Goal: Task Accomplishment & Management: Manage account settings

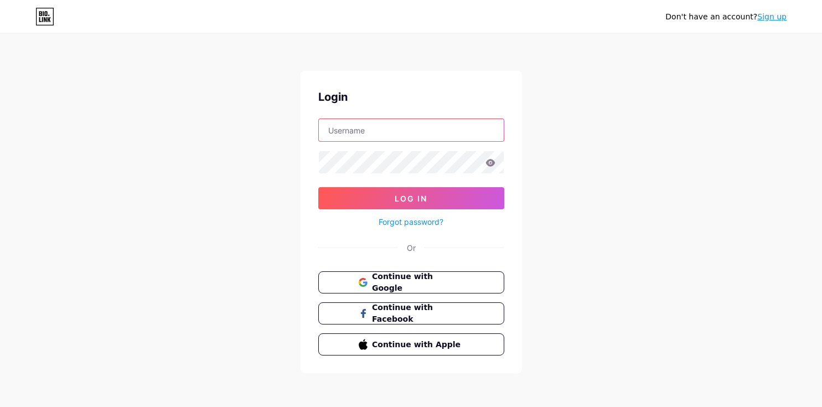
click at [395, 132] on input "text" at bounding box center [411, 130] width 185 height 22
type input "[EMAIL_ADDRESS][DOMAIN_NAME]"
click at [411, 222] on link "Forgot password?" at bounding box center [411, 222] width 65 height 12
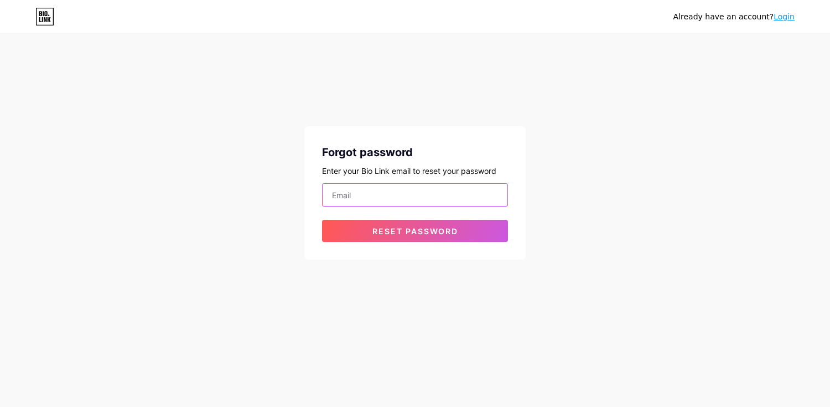
click at [403, 195] on input "email" at bounding box center [415, 195] width 185 height 22
type input "cahillb82@gmail.com"
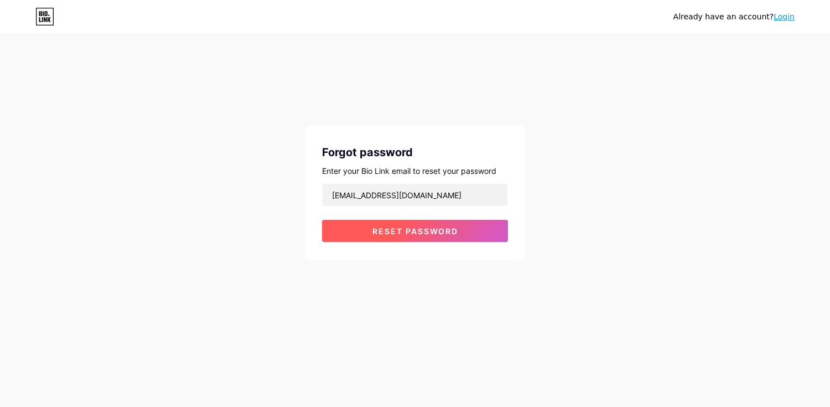
click at [406, 234] on span "Reset password" at bounding box center [415, 230] width 86 height 9
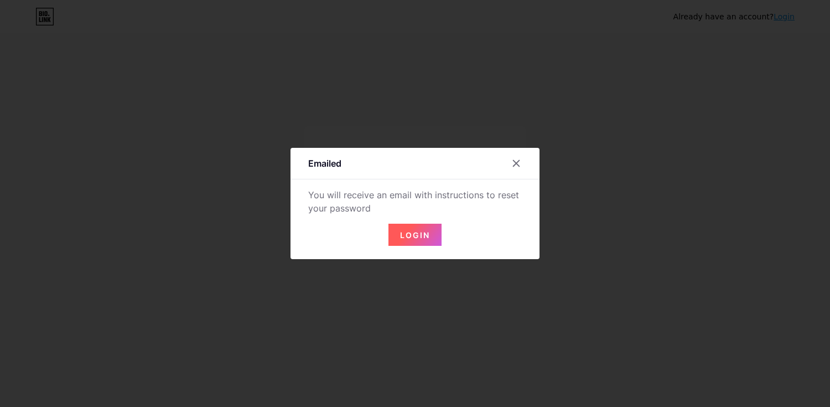
click at [406, 234] on span "Login" at bounding box center [415, 234] width 30 height 9
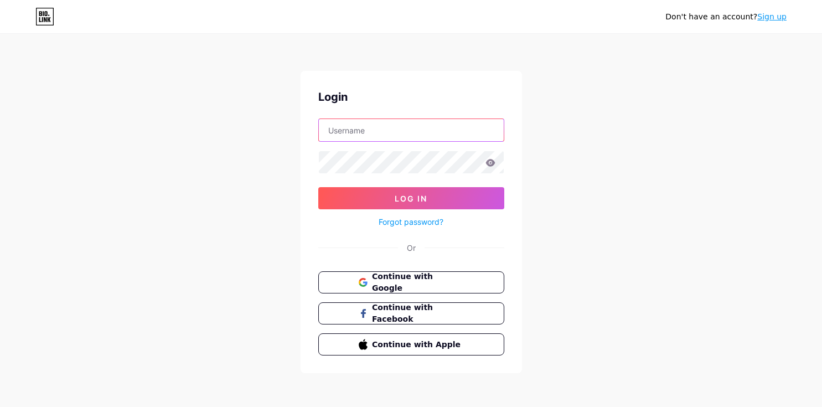
click at [385, 131] on input "text" at bounding box center [411, 130] width 185 height 22
type input "[PERSON_NAME][EMAIL_ADDRESS][DOMAIN_NAME]"
click at [401, 220] on link "Forgot password?" at bounding box center [411, 222] width 65 height 12
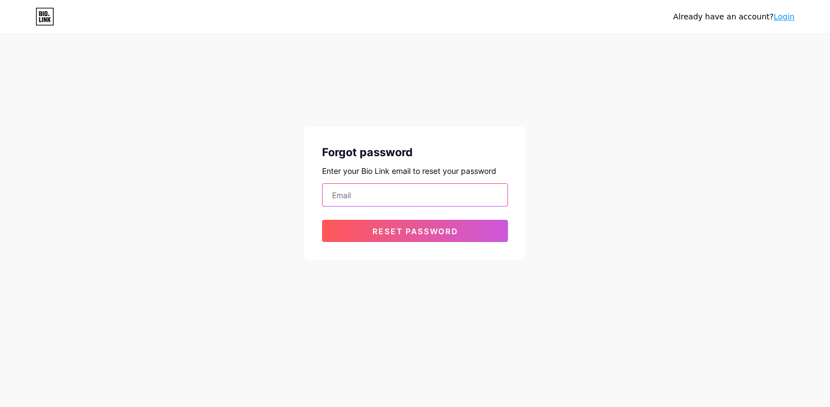
click at [397, 192] on input "email" at bounding box center [415, 195] width 185 height 22
type input "[PERSON_NAME][EMAIL_ADDRESS][DOMAIN_NAME]"
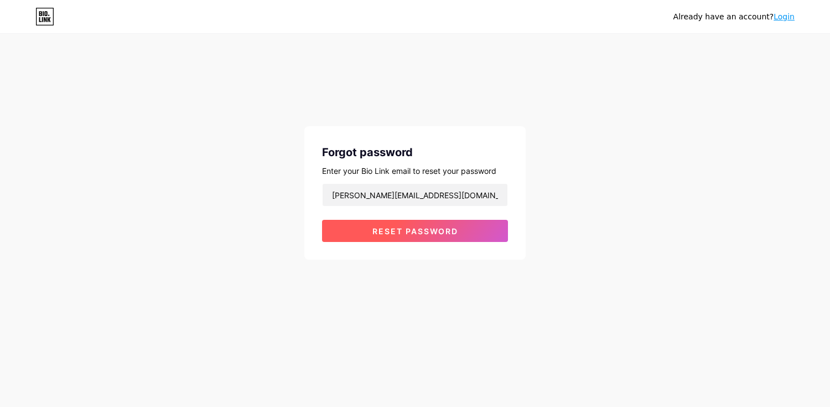
click at [413, 235] on span "Reset password" at bounding box center [415, 230] width 86 height 9
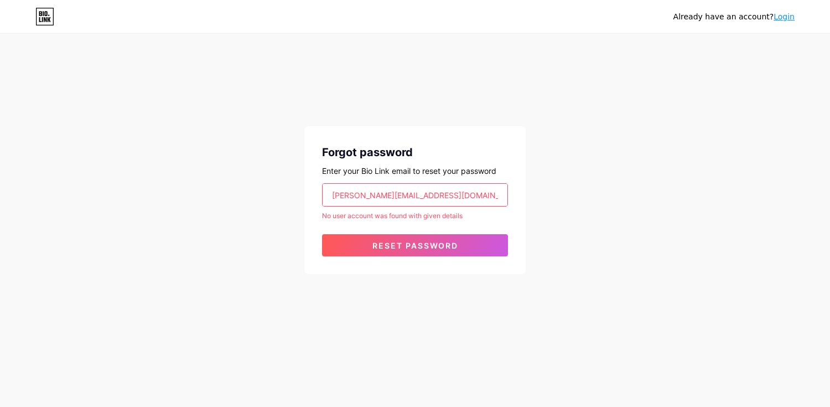
click at [793, 14] on link "Login" at bounding box center [784, 16] width 21 height 9
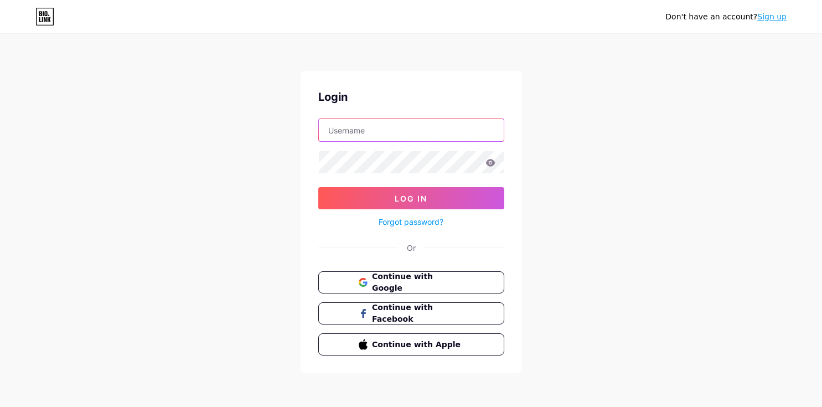
click at [418, 127] on input "text" at bounding box center [411, 130] width 185 height 22
type input "cahillb82@gmail.com"
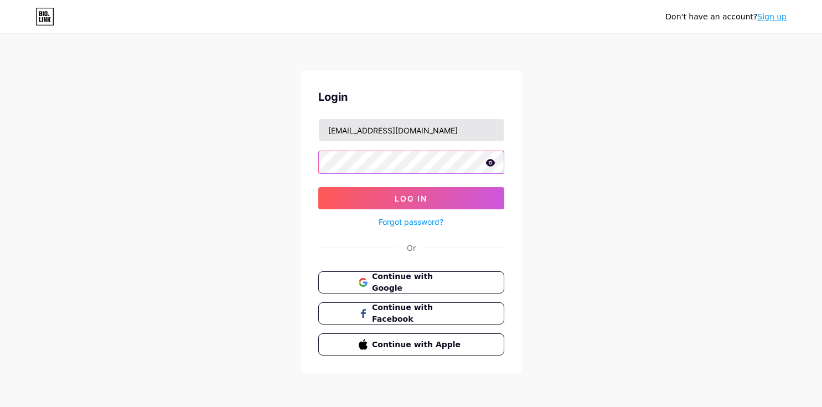
click at [318, 187] on button "Log In" at bounding box center [411, 198] width 186 height 22
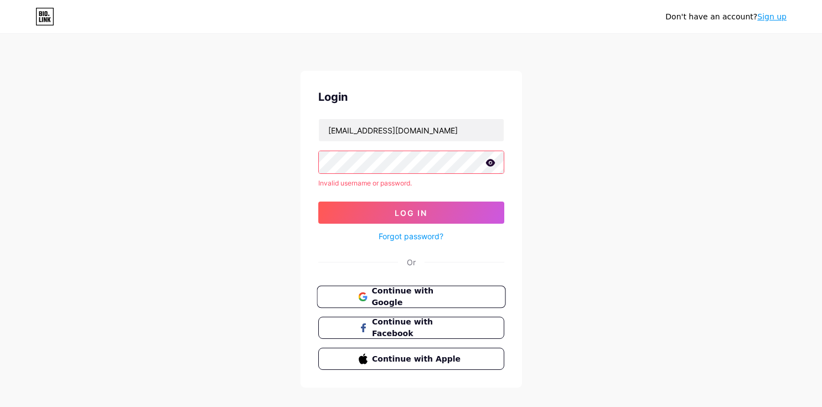
click at [414, 303] on button "Continue with Google" at bounding box center [411, 297] width 189 height 23
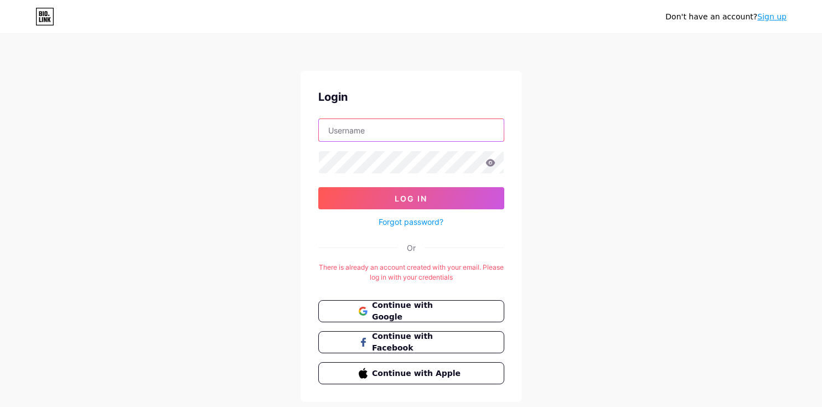
click at [403, 130] on input "text" at bounding box center [411, 130] width 185 height 22
click at [309, 219] on div "Login Log In Forgot password? Or There is already an account created with your …" at bounding box center [411, 236] width 221 height 331
click at [764, 13] on link "Sign up" at bounding box center [771, 16] width 29 height 9
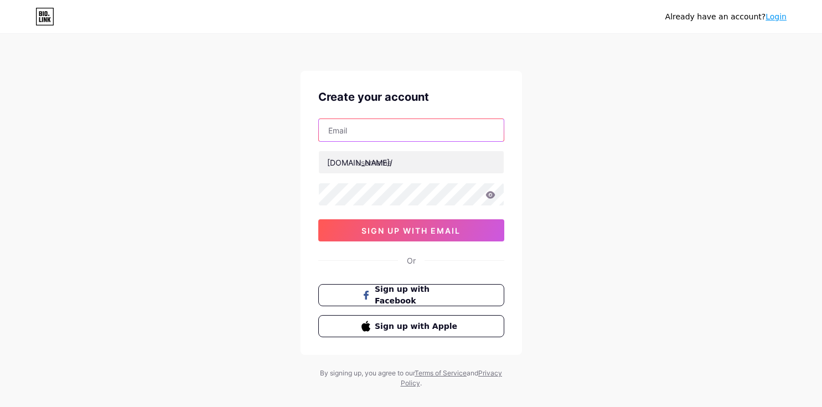
click at [446, 132] on input "text" at bounding box center [411, 130] width 185 height 22
type input "[PERSON_NAME][EMAIL_ADDRESS][DOMAIN_NAME]"
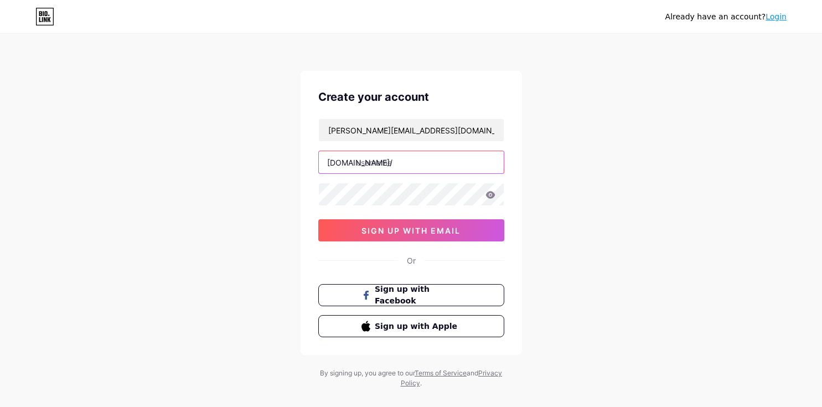
drag, startPoint x: 422, startPoint y: 158, endPoint x: 371, endPoint y: 158, distance: 50.9
click at [371, 158] on input "text" at bounding box center [411, 162] width 185 height 22
click at [255, 189] on div "Already have an account? Login Create your account [PERSON_NAME][EMAIL_ADDRESS]…" at bounding box center [411, 211] width 822 height 423
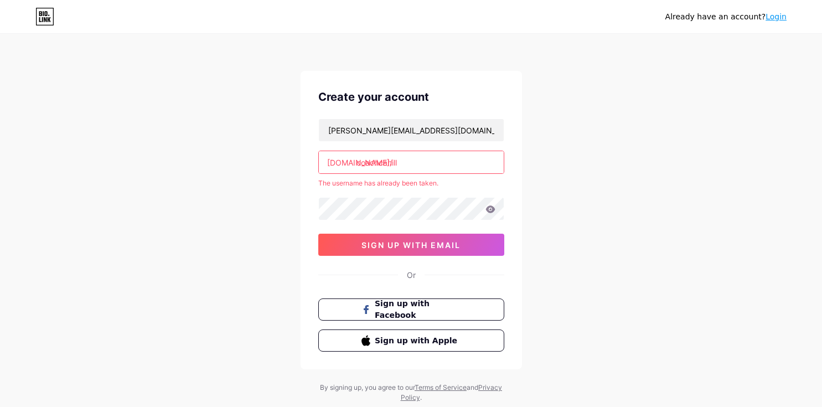
drag, startPoint x: 412, startPoint y: 162, endPoint x: 338, endPoint y: 162, distance: 74.7
click at [338, 162] on div "[DOMAIN_NAME]/ coachcahill" at bounding box center [411, 162] width 186 height 23
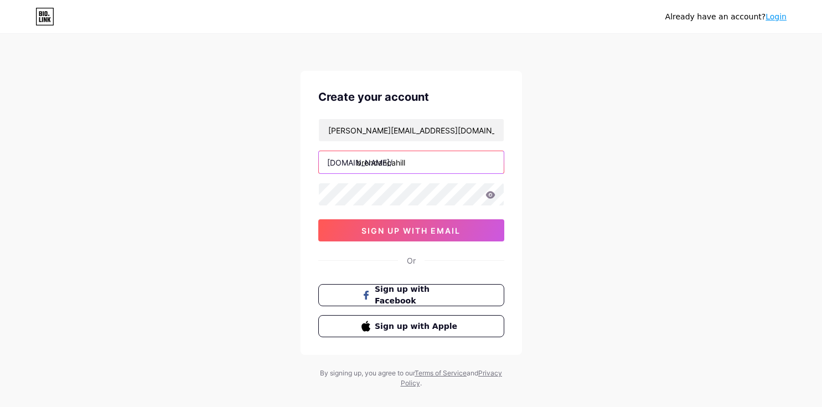
type input "brendancahill"
click at [273, 167] on div "Already have an account? Login Create your account [PERSON_NAME][EMAIL_ADDRESS]…" at bounding box center [411, 211] width 822 height 423
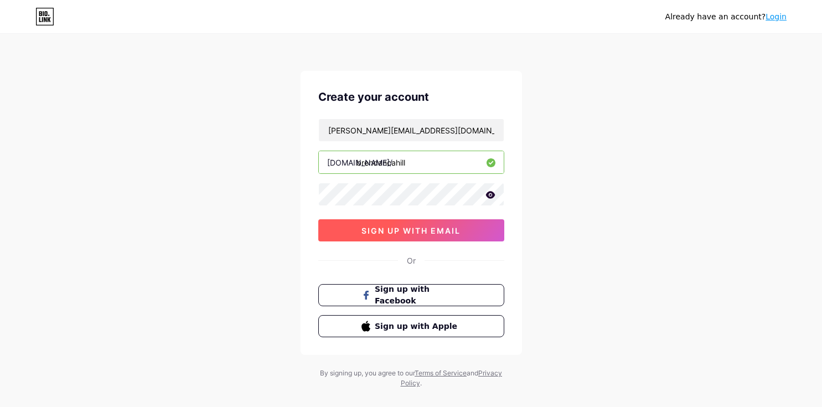
click at [402, 229] on span "sign up with email" at bounding box center [410, 230] width 99 height 9
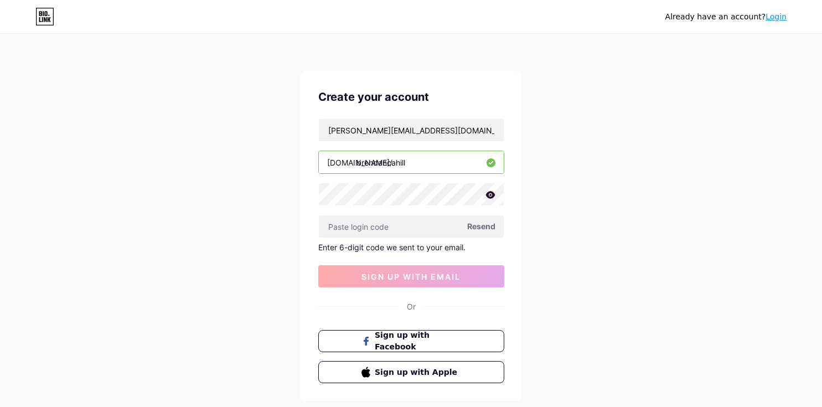
click at [475, 230] on span "Resend" at bounding box center [481, 226] width 28 height 12
paste input "967245"
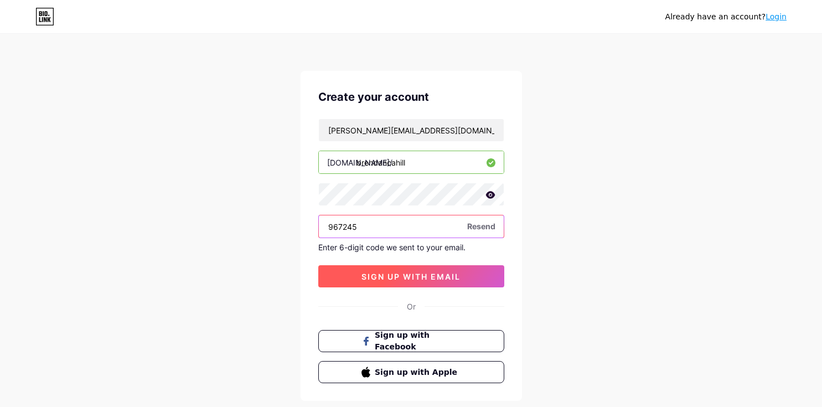
type input "967245"
click at [396, 279] on span "sign up with email" at bounding box center [410, 276] width 99 height 9
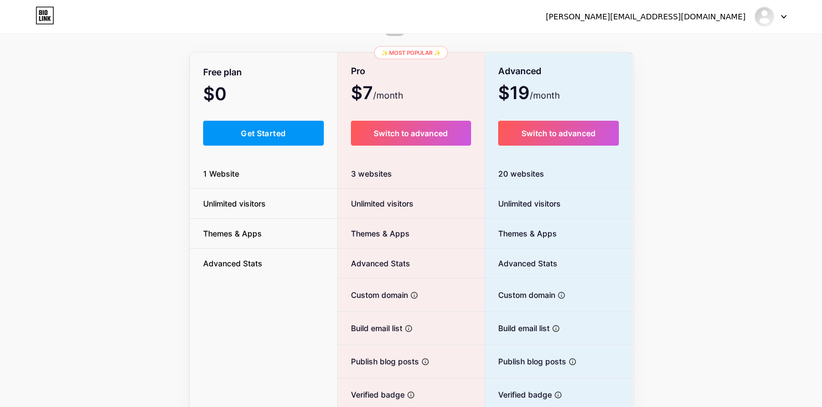
scroll to position [53, 0]
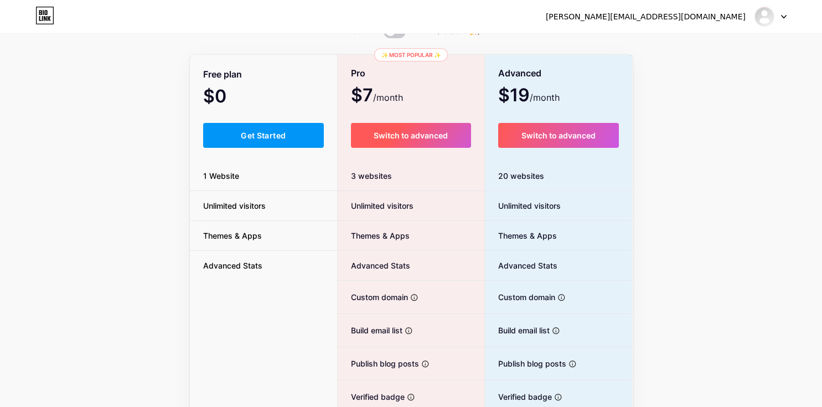
click at [439, 139] on span "Switch to advanced" at bounding box center [411, 135] width 74 height 9
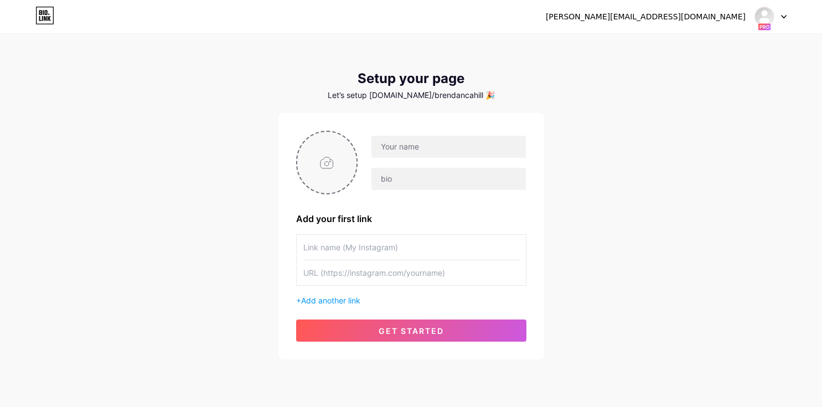
click at [340, 173] on input "file" at bounding box center [327, 162] width 60 height 61
click at [334, 173] on input "file" at bounding box center [327, 162] width 60 height 61
type input "C:\fakepath\Bwve1jOY_400x400 (2).jpg"
click at [402, 151] on input "text" at bounding box center [448, 147] width 154 height 22
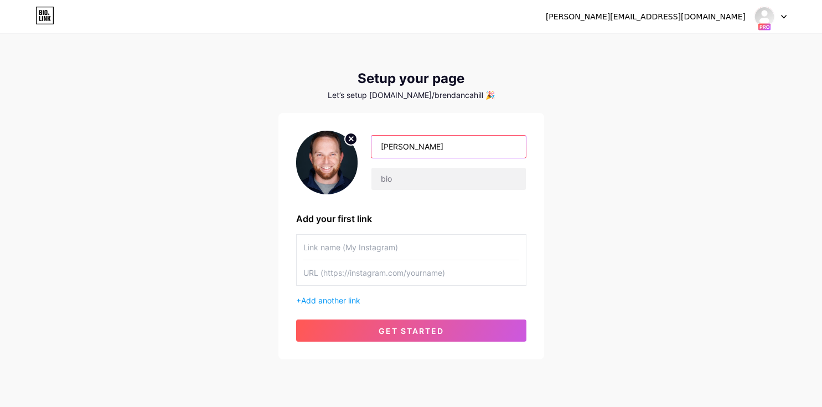
type input "Brendan Cahill"
drag, startPoint x: 486, startPoint y: 179, endPoint x: 626, endPoint y: 174, distance: 140.7
click at [626, 174] on div "brendan@coachcahill.com Dashboard Logout Setup your page Let’s setup bio.link/b…" at bounding box center [411, 197] width 822 height 395
paste input "Fmr. Reese’s Senior Bowl STs | K/P's | High Academic Recruiting & Performance"
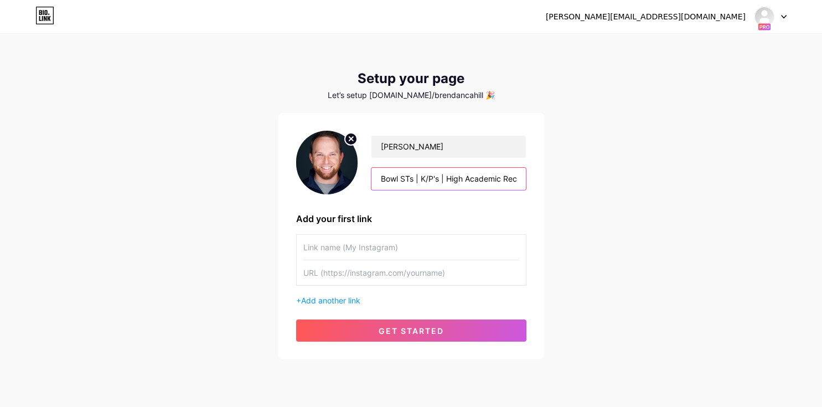
type input "Choate Rosemary Hall STC | Fmr. Reese’s Senior Bowl STs | K/P's | High Academic…"
click at [424, 246] on input "text" at bounding box center [411, 247] width 216 height 25
click at [351, 302] on span "Add another link" at bounding box center [330, 300] width 59 height 9
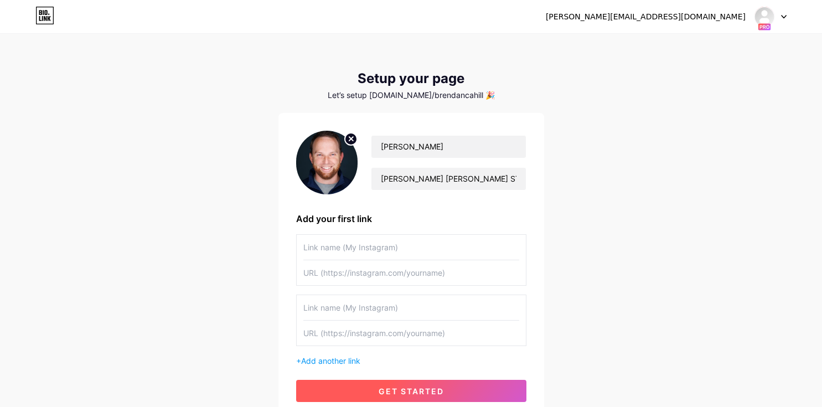
click at [335, 384] on button "get started" at bounding box center [411, 391] width 230 height 22
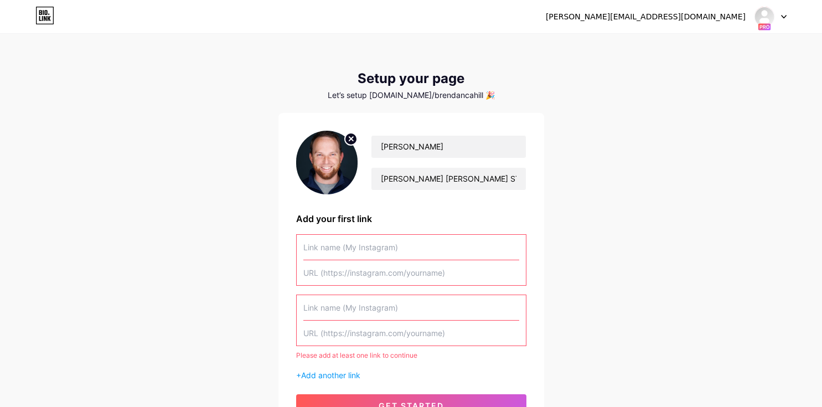
click at [341, 253] on input "text" at bounding box center [411, 247] width 216 height 25
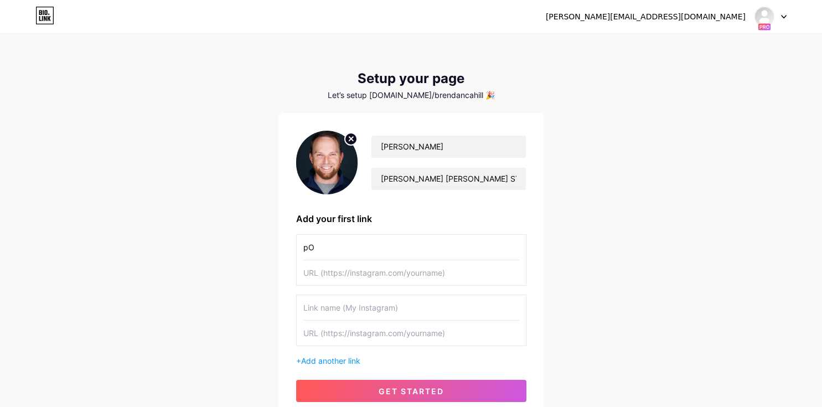
type input "p"
type input "Podcast"
paste input "https://podcasts.apple.com/us/podcast/the-coach-cahill-show/id1471134323"
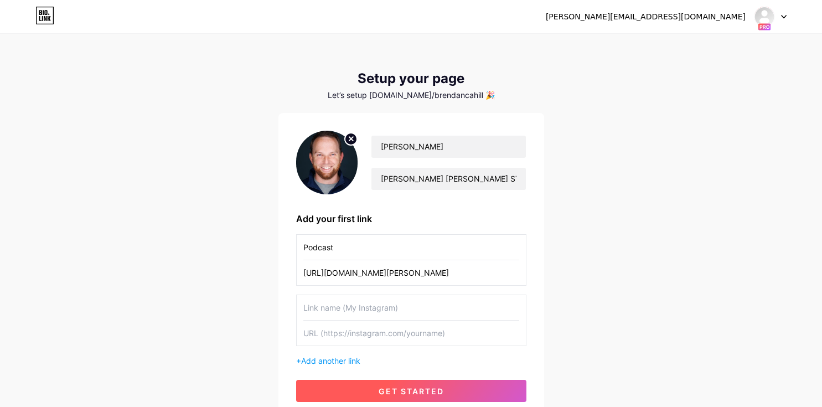
type input "https://podcasts.apple.com/us/podcast/the-coach-cahill-show/id1471134323"
click at [434, 383] on button "get started" at bounding box center [411, 391] width 230 height 22
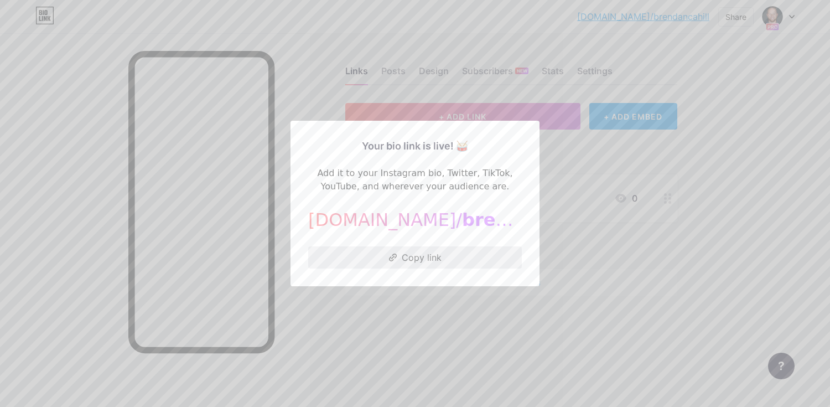
click at [450, 265] on button "Copy link" at bounding box center [415, 257] width 214 height 22
click at [445, 337] on div at bounding box center [415, 203] width 830 height 407
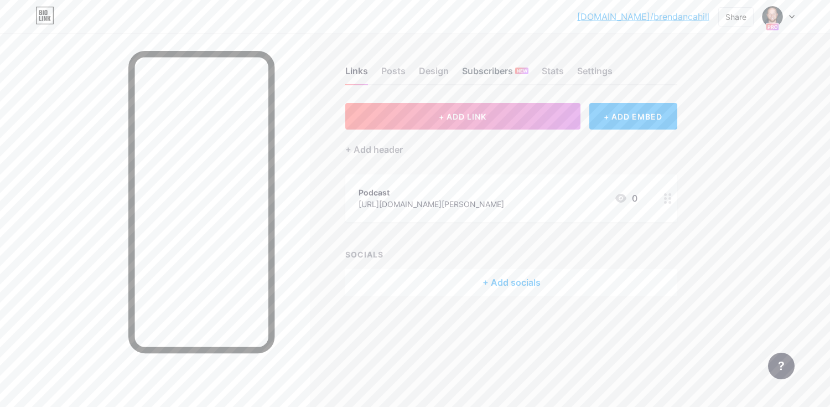
click at [498, 68] on div "Subscribers NEW" at bounding box center [495, 74] width 66 height 20
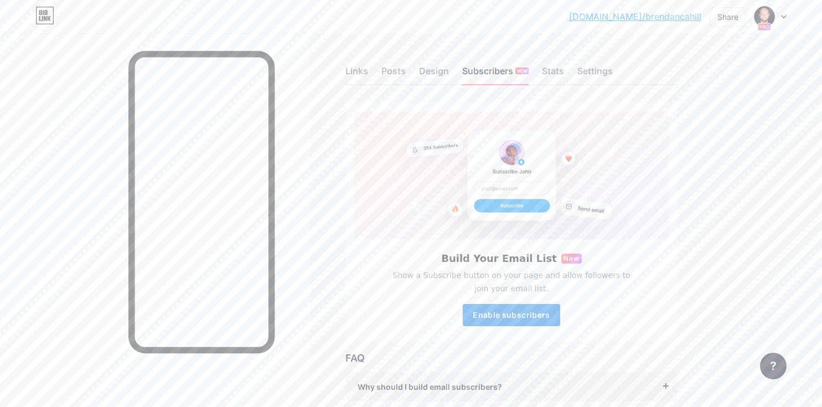
click at [530, 317] on span "Enable subscribers" at bounding box center [511, 314] width 77 height 9
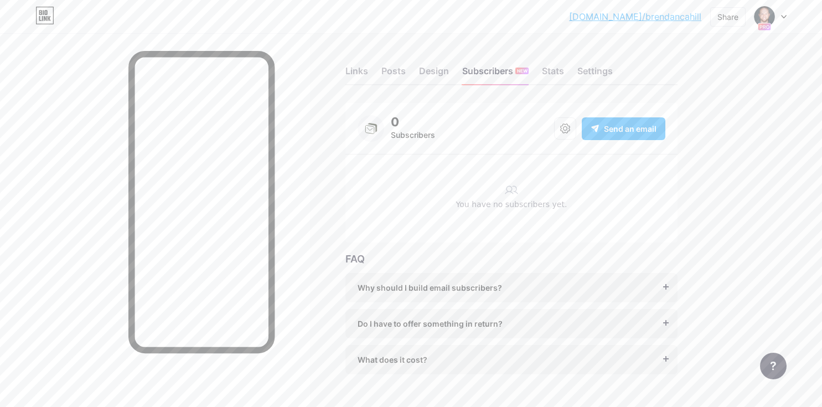
click at [523, 321] on div "Do I have to offer something in return?" at bounding box center [512, 324] width 308 height 12
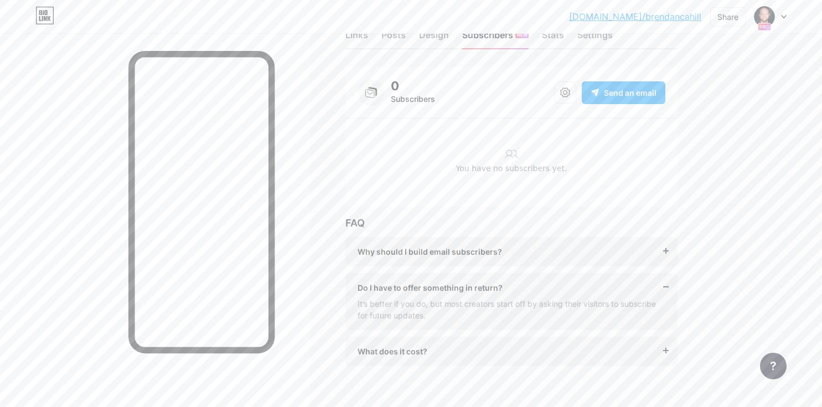
scroll to position [37, 0]
click at [508, 348] on div "What does it cost?" at bounding box center [512, 350] width 308 height 12
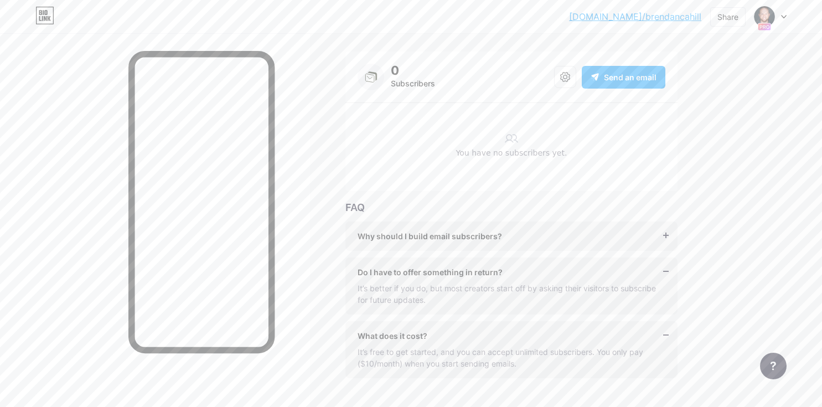
scroll to position [53, 0]
click at [571, 214] on div "FAQ Why should I build email subscribers? Email is the only reliable medium to …" at bounding box center [511, 288] width 332 height 178
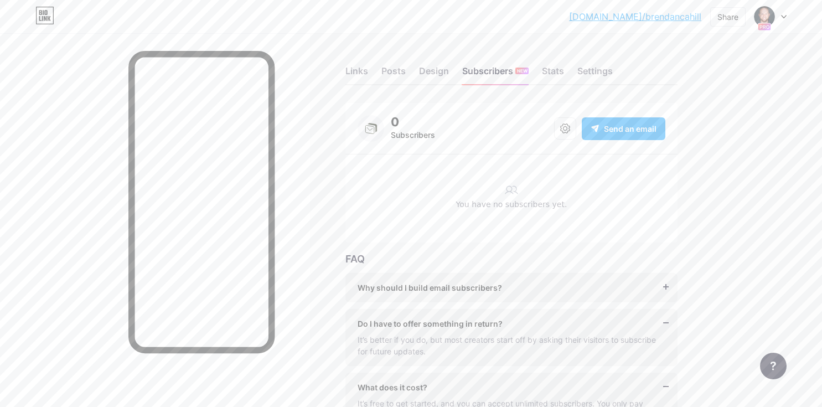
click at [436, 64] on div "Links Posts Design Subscribers NEW Stats Settings" at bounding box center [511, 65] width 332 height 39
click at [437, 67] on div "Design" at bounding box center [434, 74] width 30 height 20
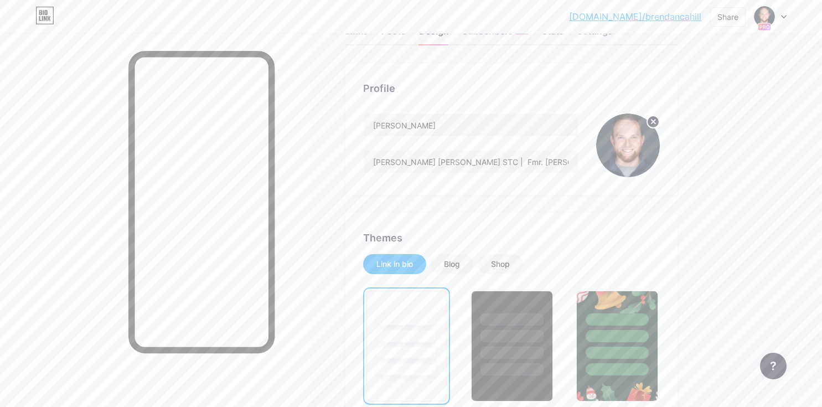
scroll to position [18, 0]
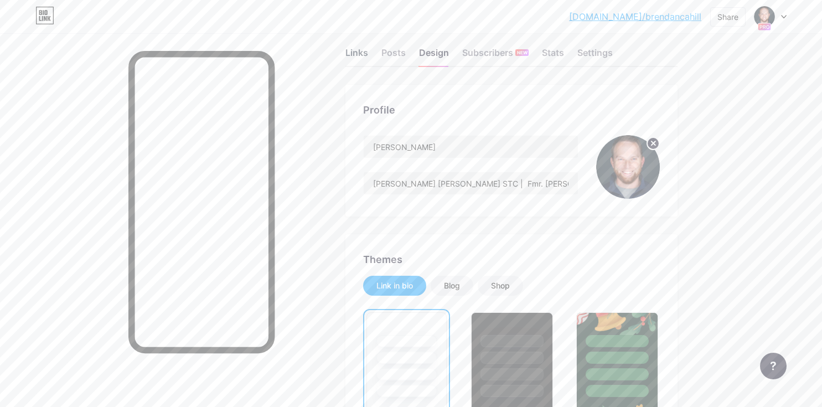
click at [351, 47] on div "Links" at bounding box center [356, 56] width 23 height 20
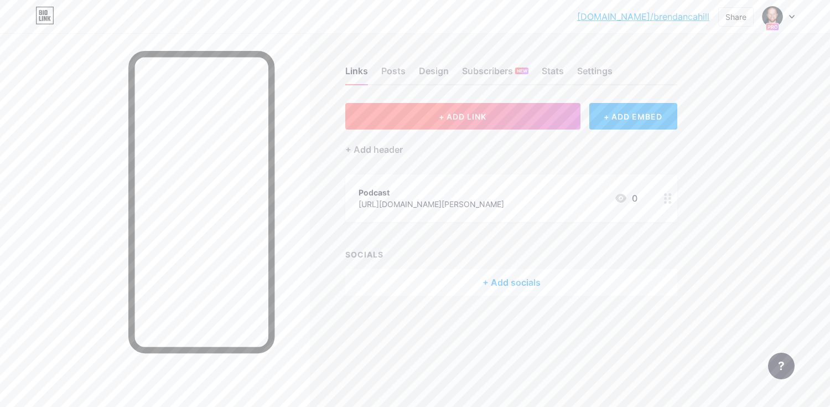
click at [540, 123] on button "+ ADD LINK" at bounding box center [462, 116] width 235 height 27
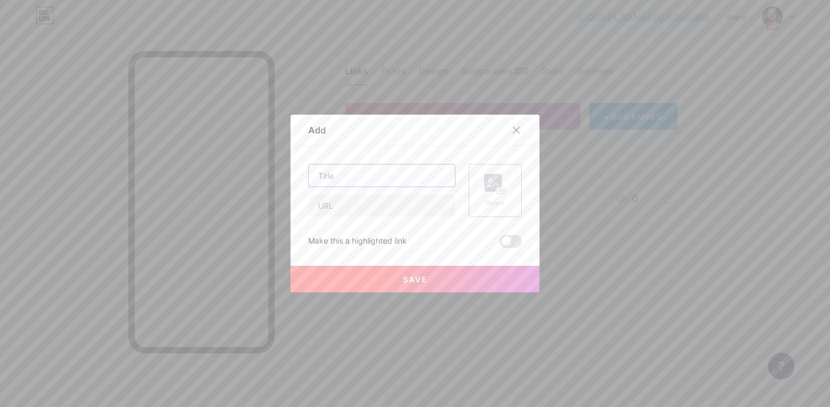
click at [404, 175] on input "text" at bounding box center [382, 175] width 146 height 22
type input "Substack"
paste input "https://coachcahill.substack.com/"
type input "https://coachcahill.substack.com/"
click at [467, 281] on button "Save" at bounding box center [415, 279] width 249 height 27
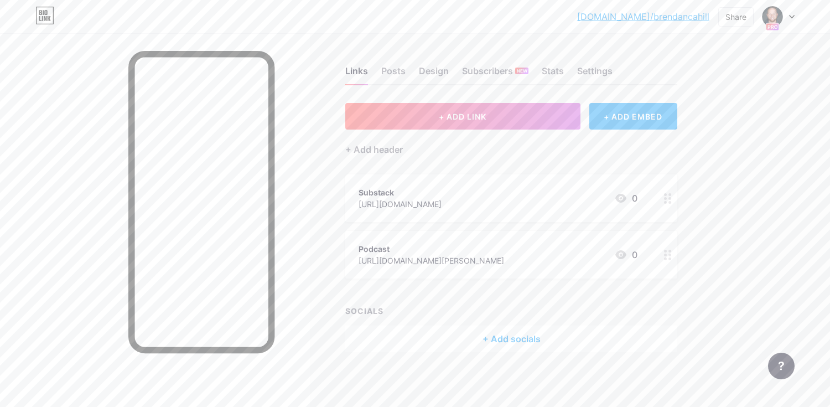
click at [615, 113] on div "+ ADD EMBED" at bounding box center [633, 116] width 88 height 27
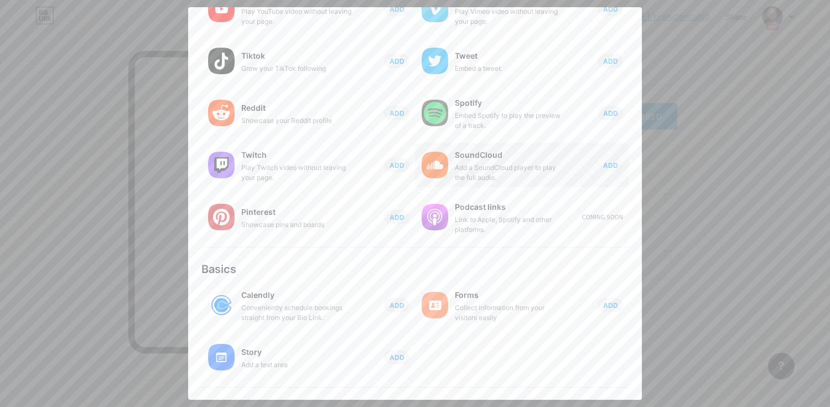
scroll to position [106, 0]
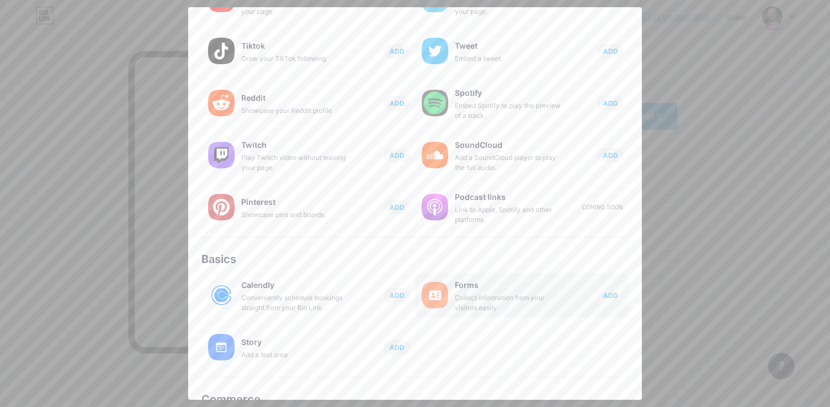
click at [603, 297] on span "ADD" at bounding box center [610, 295] width 15 height 9
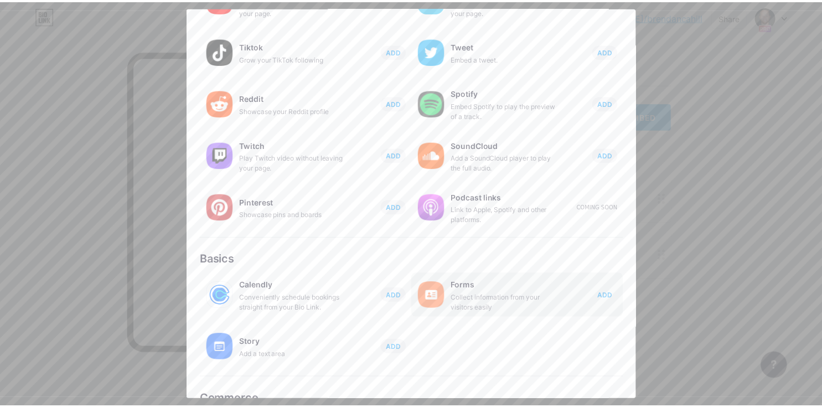
scroll to position [0, 0]
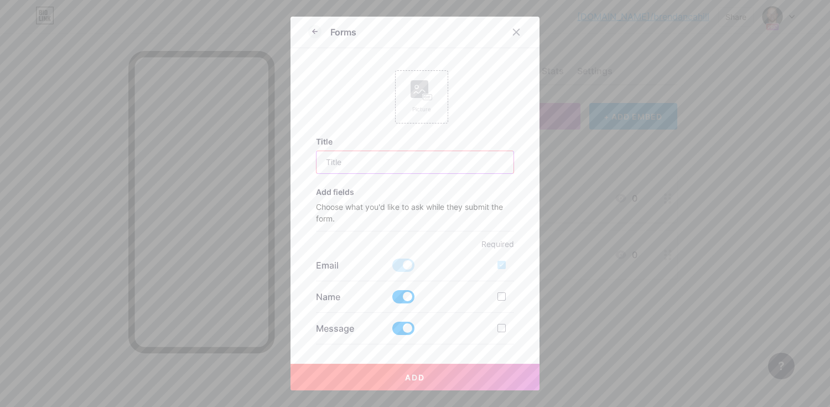
click at [384, 164] on input "text" at bounding box center [416, 162] width 198 height 22
type input "Subscribe"
click at [498, 296] on div at bounding box center [502, 296] width 8 height 8
click at [514, 302] on input "checkbox" at bounding box center [517, 305] width 7 height 7
click at [498, 296] on div at bounding box center [502, 296] width 8 height 8
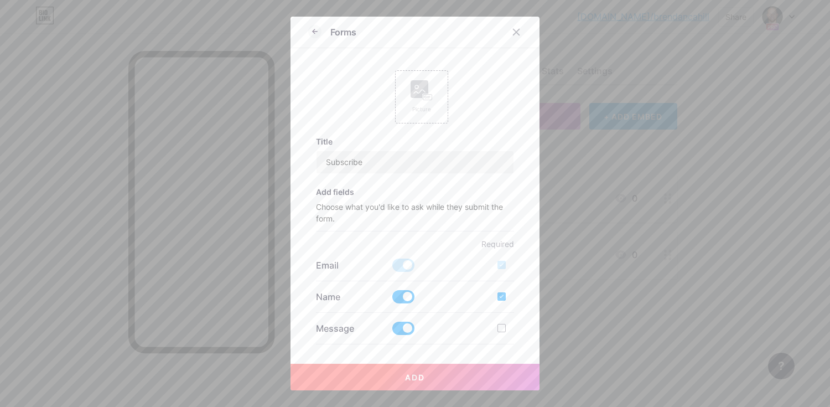
click at [514, 302] on input "checkbox" at bounding box center [517, 305] width 7 height 7
checkbox input "false"
click at [474, 384] on button "Add" at bounding box center [415, 377] width 249 height 27
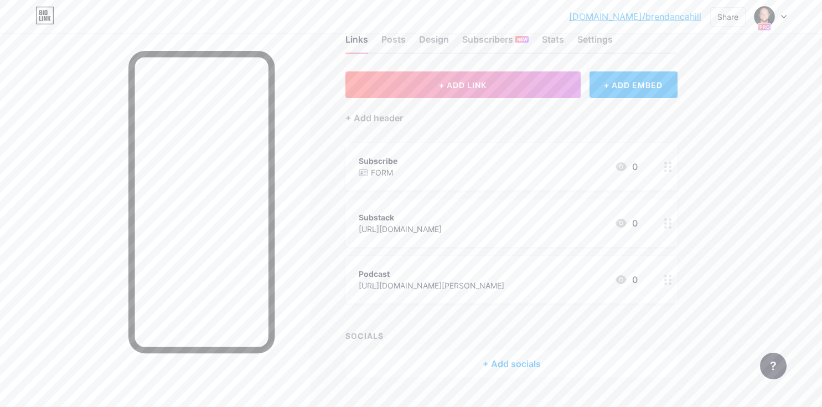
scroll to position [35, 0]
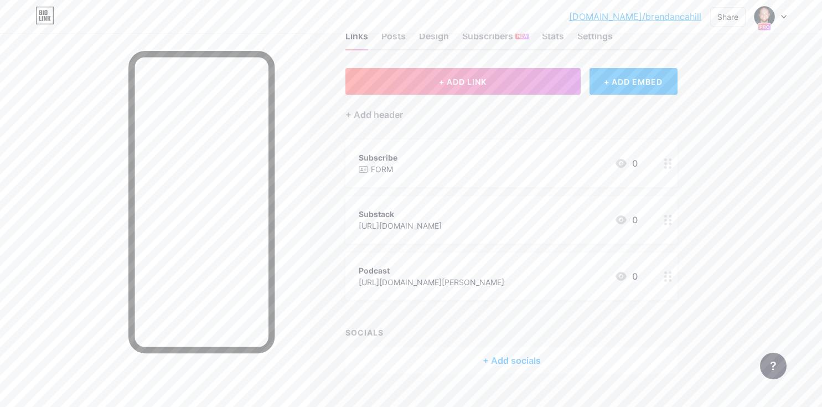
click at [513, 363] on div "+ Add socials" at bounding box center [511, 360] width 332 height 27
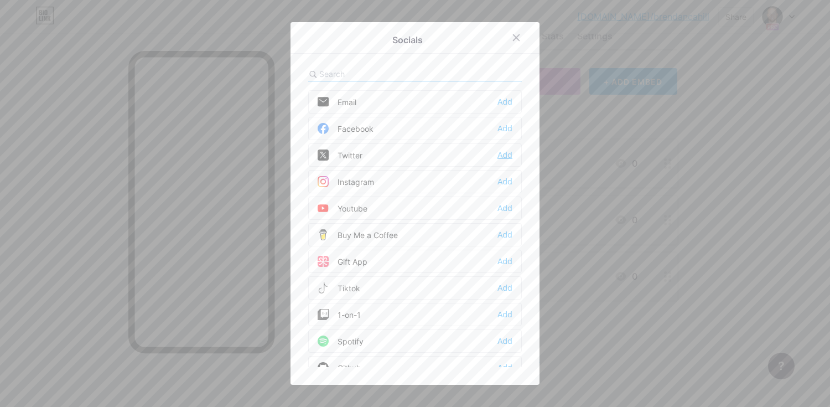
click at [503, 154] on div "Add" at bounding box center [505, 154] width 15 height 11
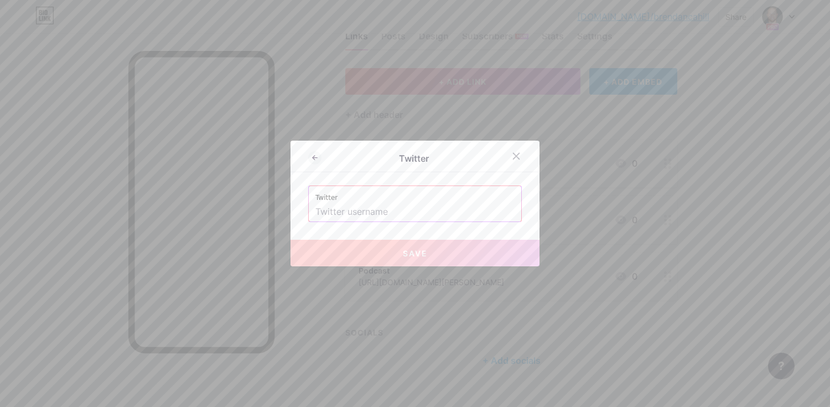
click at [413, 207] on input "text" at bounding box center [414, 212] width 199 height 19
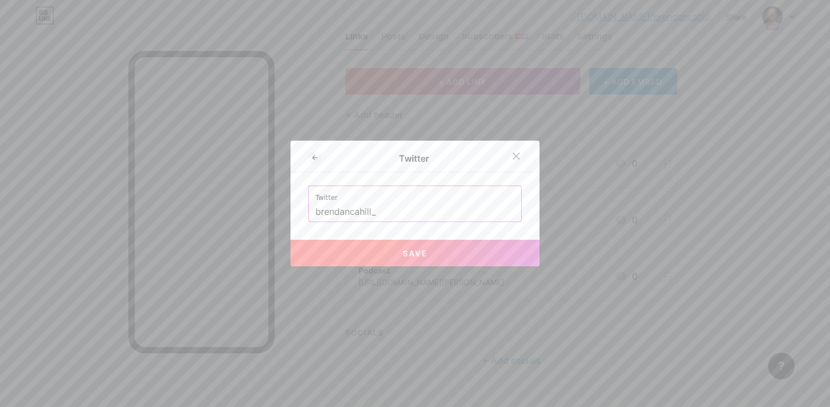
click at [449, 252] on button "Save" at bounding box center [415, 253] width 249 height 27
type input "https://twitter.com/brendancahill_"
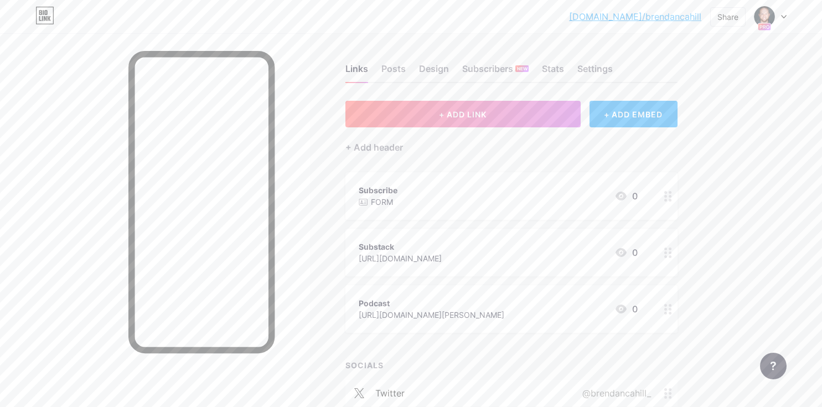
scroll to position [0, 0]
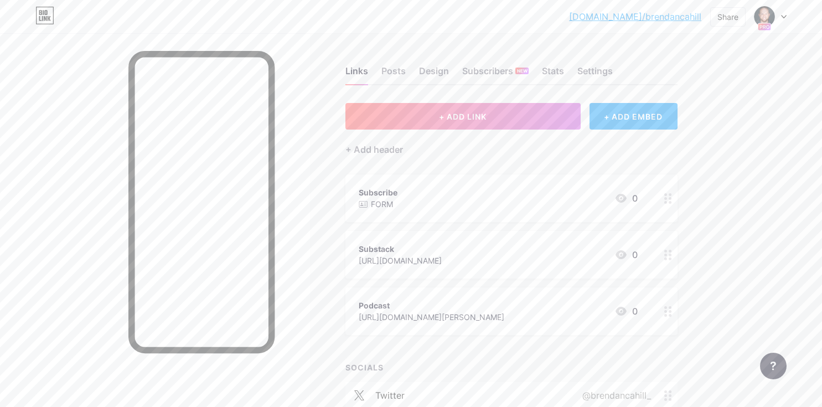
click at [377, 198] on p "FORM" at bounding box center [382, 204] width 22 height 12
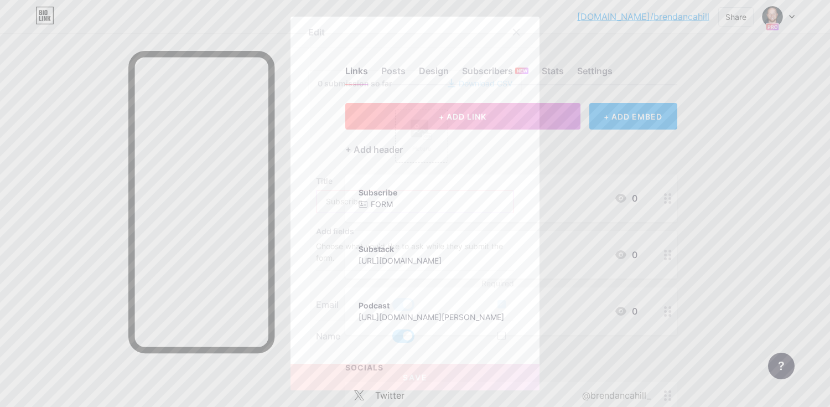
drag, startPoint x: 374, startPoint y: 202, endPoint x: 312, endPoint y: 201, distance: 62.0
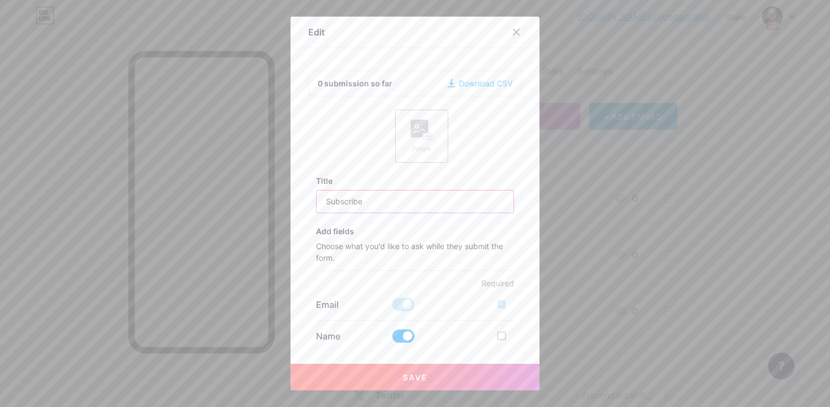
click at [317, 201] on input "Subscribe" at bounding box center [416, 201] width 198 height 22
click at [382, 202] on input "Subscribe" at bounding box center [416, 201] width 198 height 22
type input "Subscribe For Recruiting Tips & Advice"
click at [427, 378] on button "Save" at bounding box center [415, 377] width 249 height 27
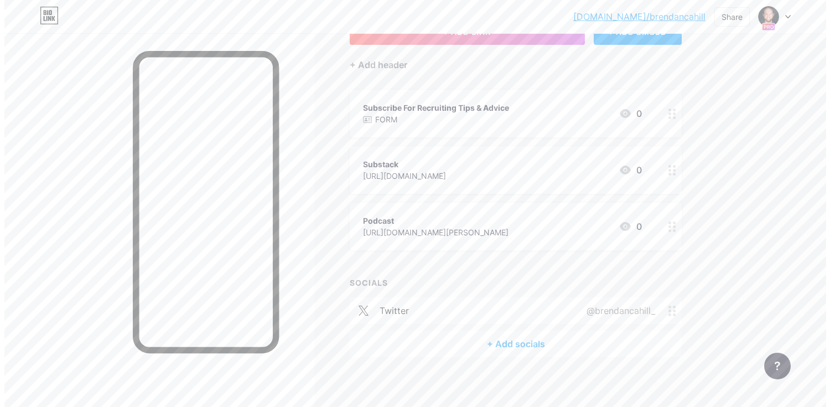
scroll to position [85, 0]
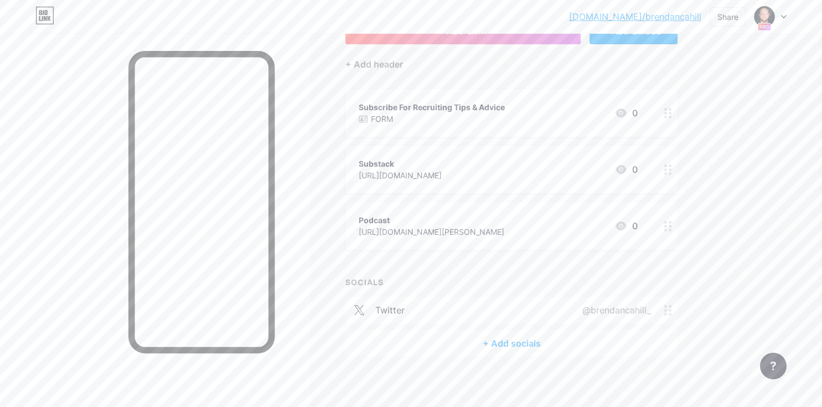
click at [521, 339] on div "+ Add socials" at bounding box center [511, 343] width 332 height 27
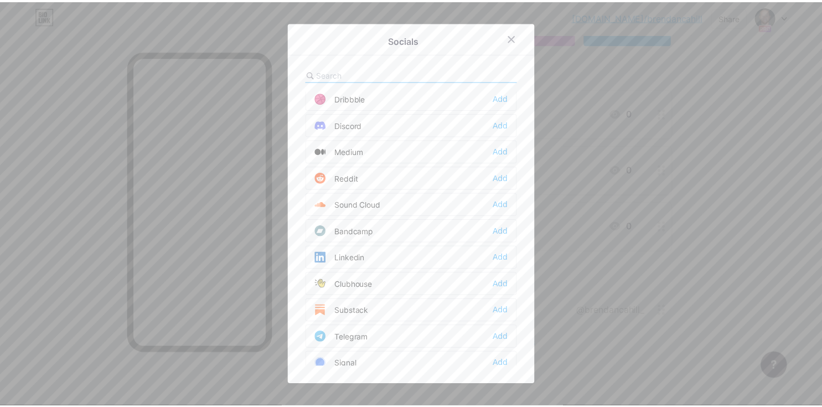
scroll to position [326, 0]
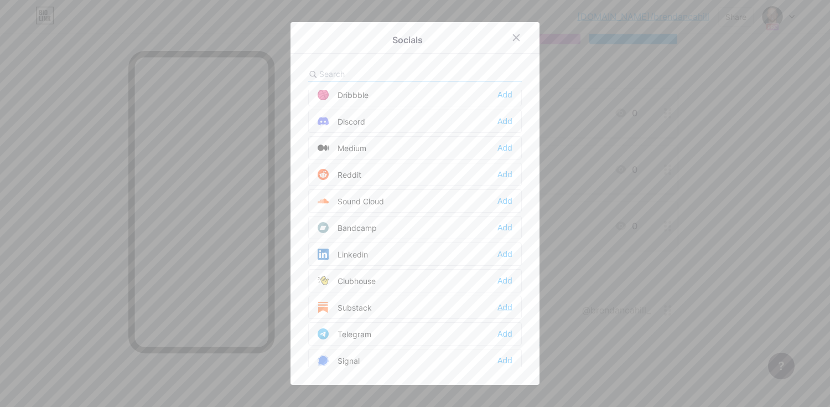
click at [503, 307] on div "Add" at bounding box center [505, 307] width 15 height 11
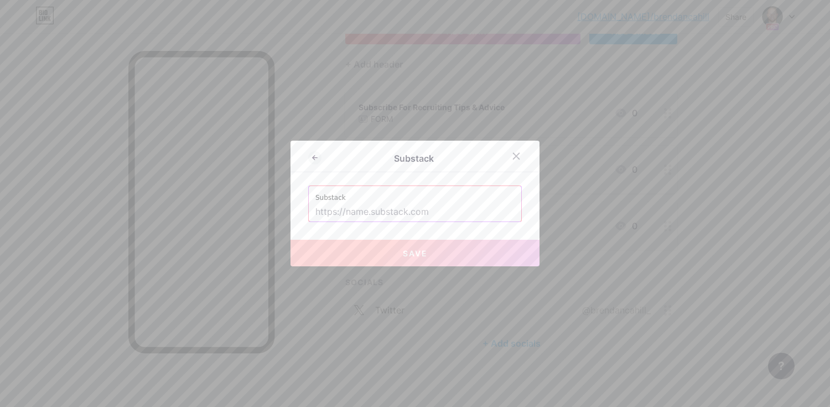
click at [405, 209] on input "text" at bounding box center [414, 212] width 199 height 19
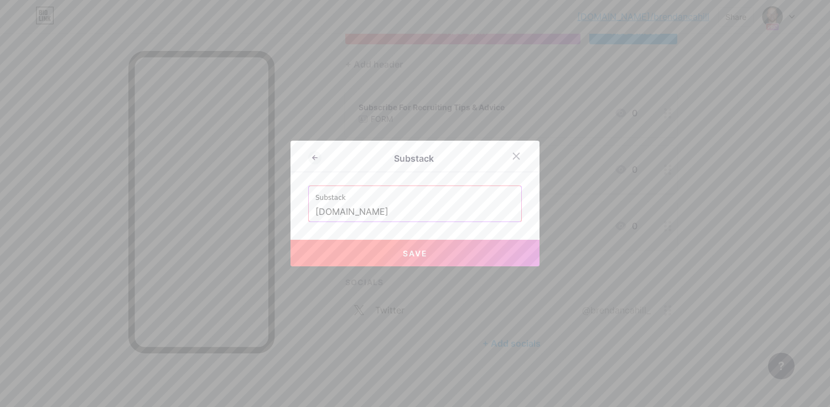
click at [482, 253] on button "Save" at bounding box center [415, 253] width 249 height 27
type input "https://coachcahill.substack.com"
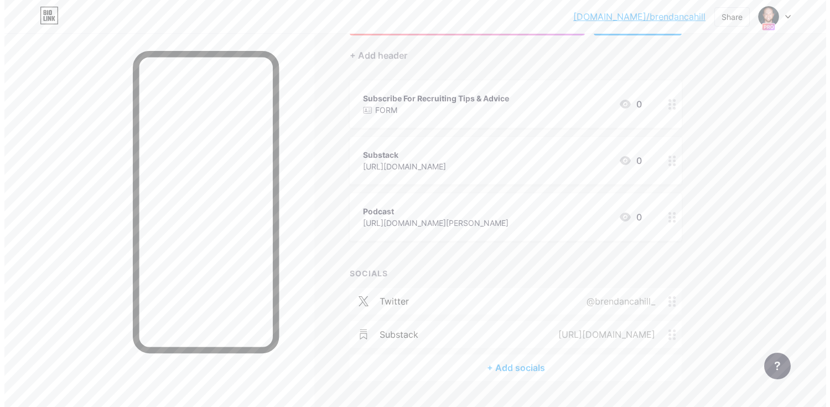
scroll to position [95, 0]
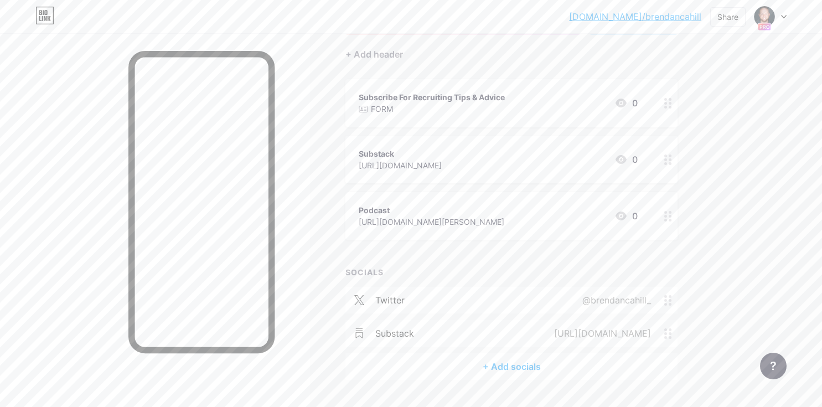
click at [525, 365] on div "+ Add socials" at bounding box center [511, 366] width 332 height 27
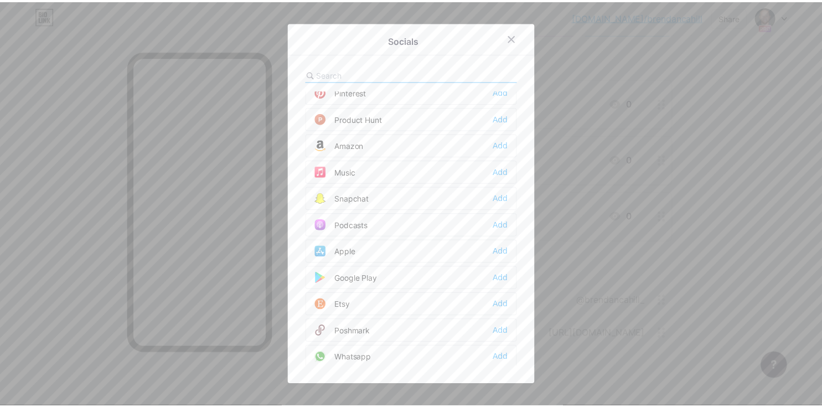
scroll to position [998, 0]
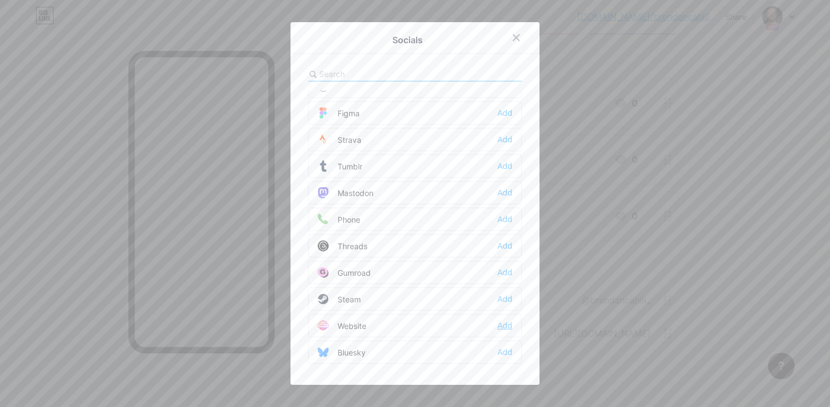
click at [500, 325] on div "Add" at bounding box center [505, 325] width 15 height 11
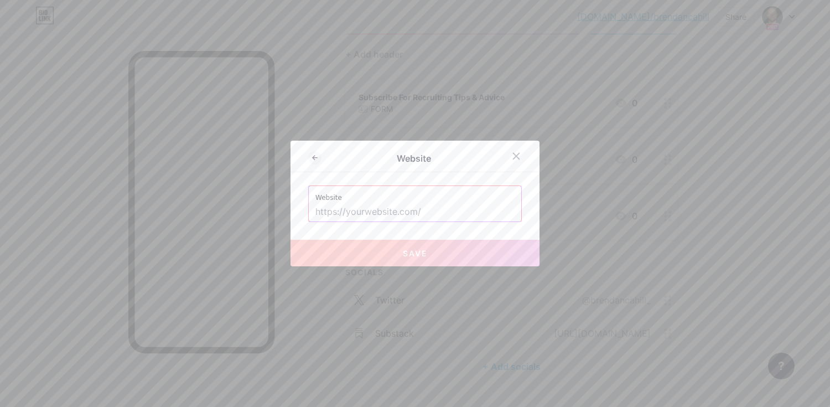
click at [378, 213] on input "text" at bounding box center [414, 212] width 199 height 19
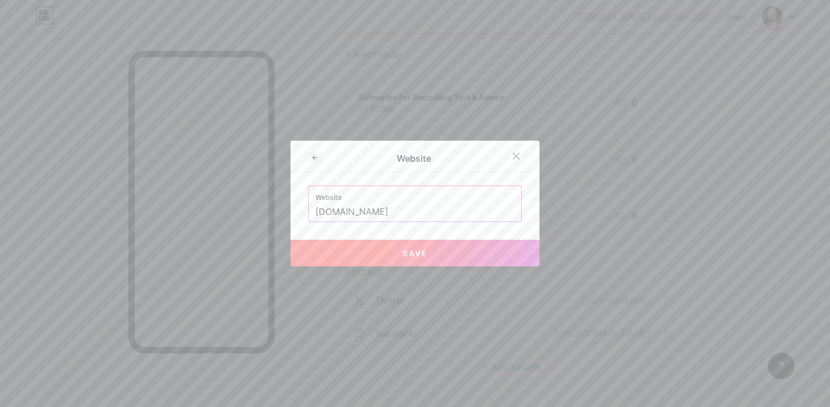
click at [397, 255] on button "Save" at bounding box center [415, 253] width 249 height 27
type input "https://coachcahill.com"
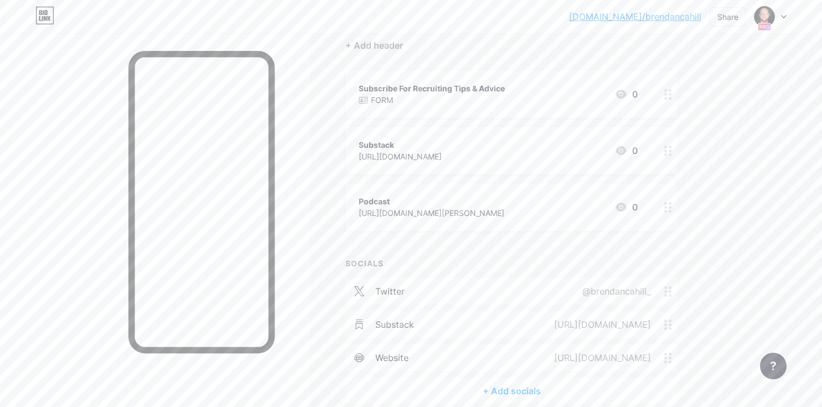
scroll to position [108, 0]
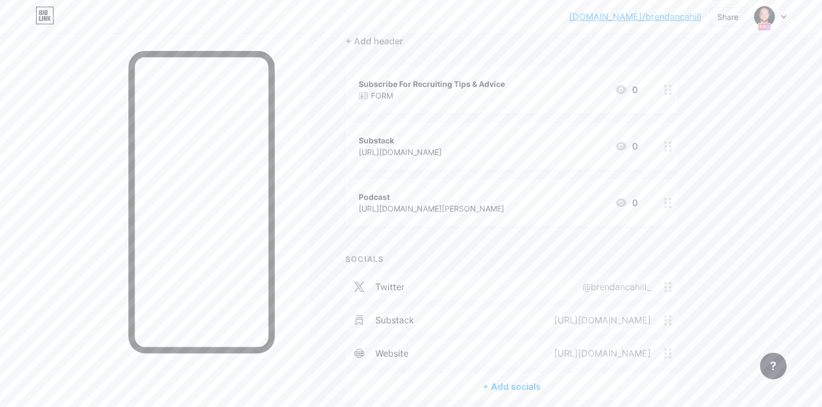
click at [669, 200] on icon at bounding box center [668, 203] width 8 height 11
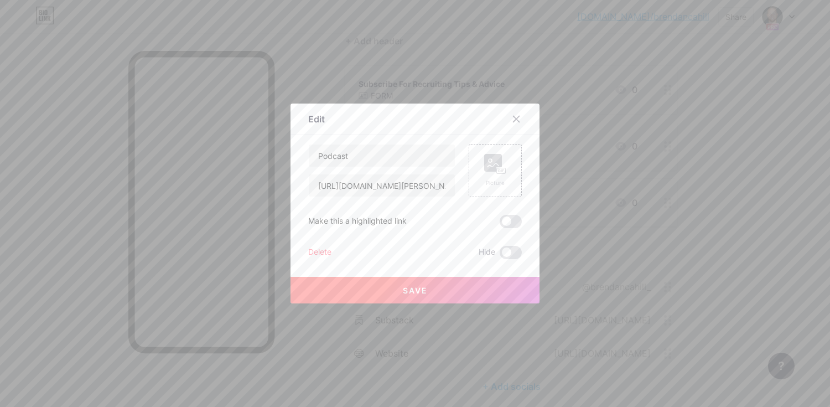
drag, startPoint x: 507, startPoint y: 253, endPoint x: 360, endPoint y: 234, distance: 147.9
click at [360, 234] on div "Podcast https://podcasts.apple.com/us/podcast/the-coach-cahill-show/id147113432…" at bounding box center [415, 201] width 214 height 115
click at [310, 248] on div "Delete" at bounding box center [319, 252] width 23 height 13
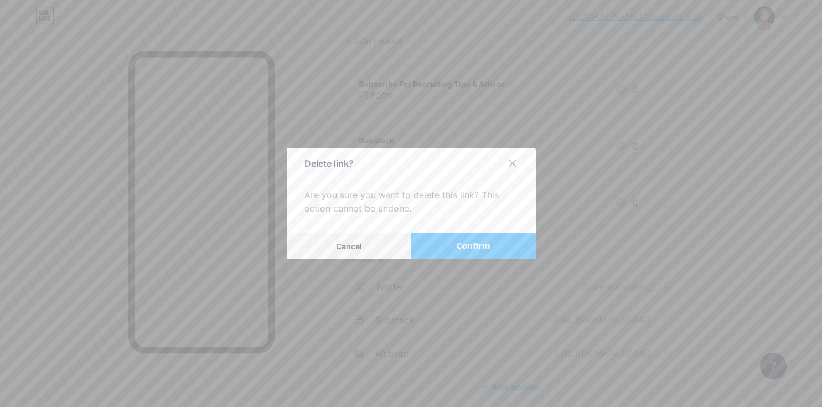
click at [453, 247] on button "Confirm" at bounding box center [473, 245] width 125 height 27
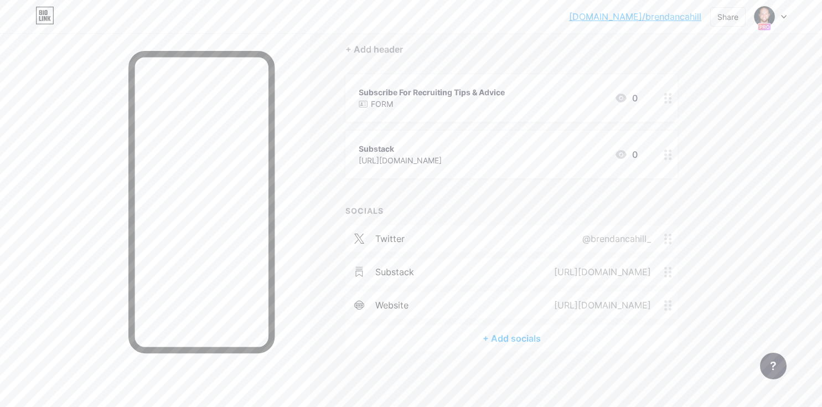
scroll to position [100, 0]
click at [666, 160] on div at bounding box center [668, 155] width 19 height 48
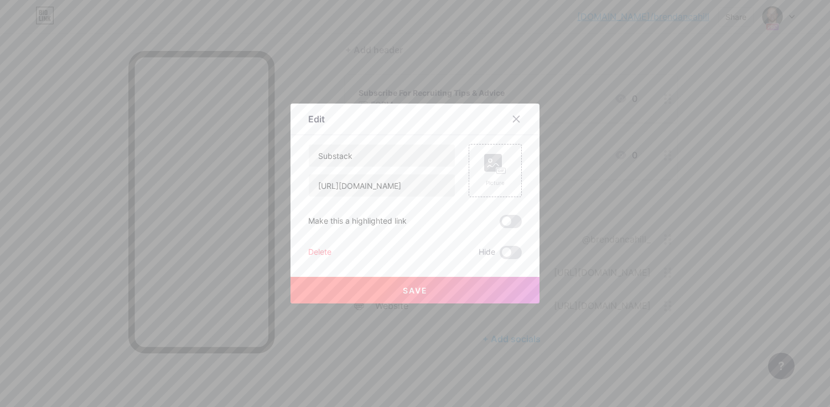
click at [323, 251] on div "Delete" at bounding box center [319, 252] width 23 height 13
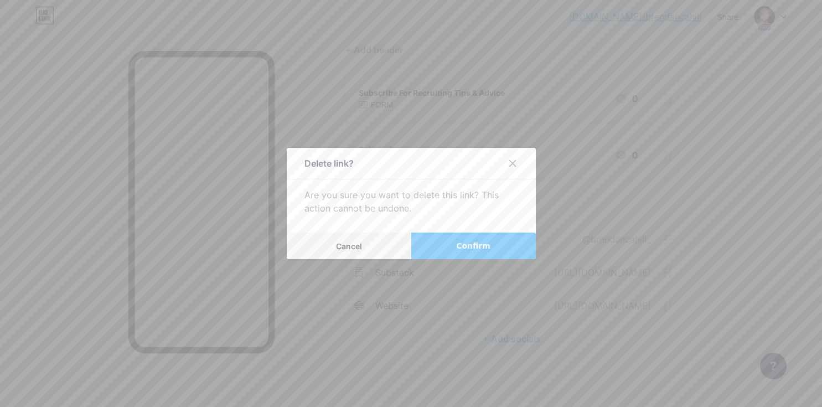
click at [464, 251] on button "Confirm" at bounding box center [473, 245] width 125 height 27
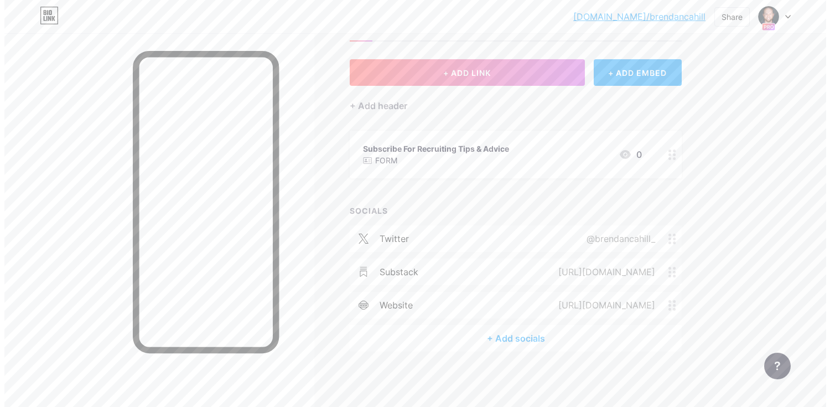
scroll to position [43, 0]
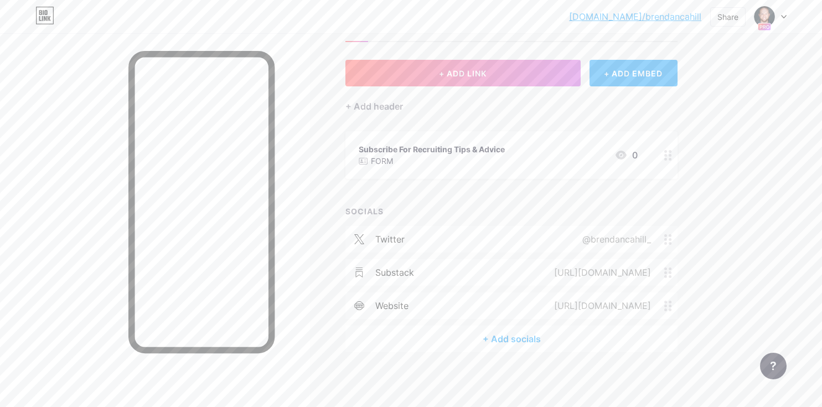
click at [496, 339] on div "+ Add socials" at bounding box center [511, 338] width 332 height 27
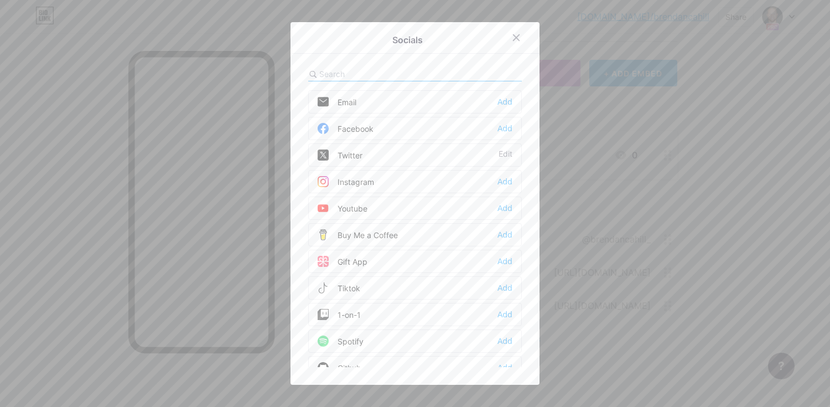
click at [358, 344] on div "Spotify" at bounding box center [341, 340] width 46 height 11
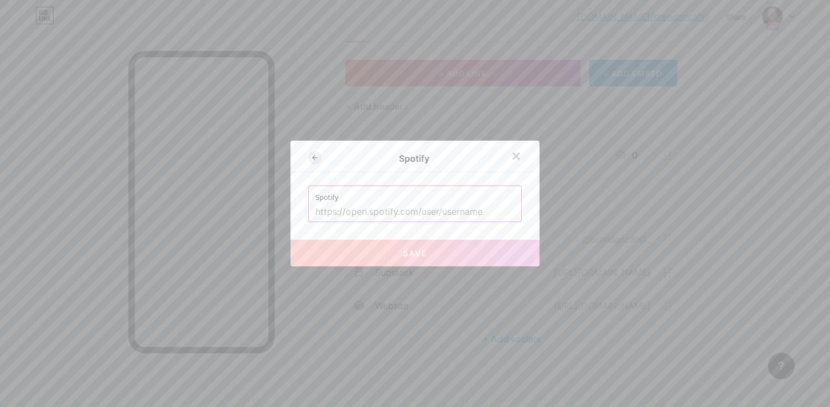
click at [315, 160] on icon at bounding box center [314, 157] width 13 height 13
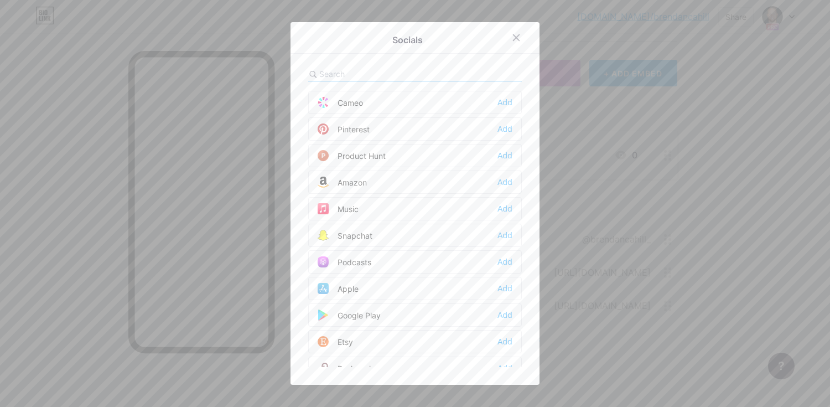
scroll to position [665, 0]
click at [506, 263] on div "Add" at bounding box center [505, 260] width 15 height 11
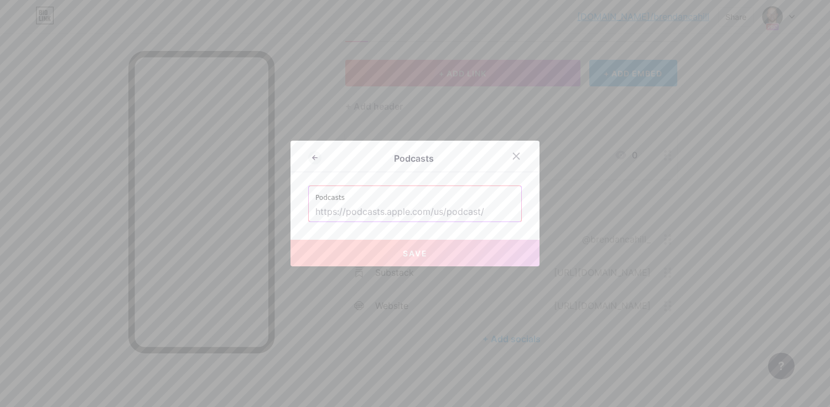
click at [381, 209] on input "text" at bounding box center [414, 212] width 199 height 19
paste input "https://podcasts.apple.com/us/podcast/the-coach-cahill-show/id1471134323"
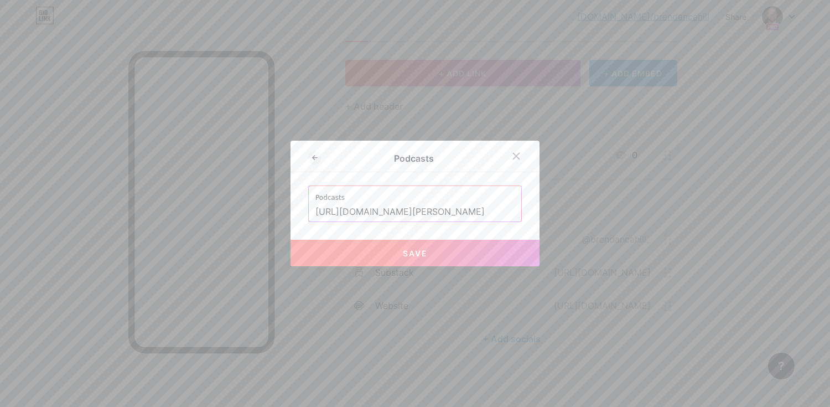
type input "https://podcasts.apple.com/us/podcast/the-coach-cahill-show/id1471134323"
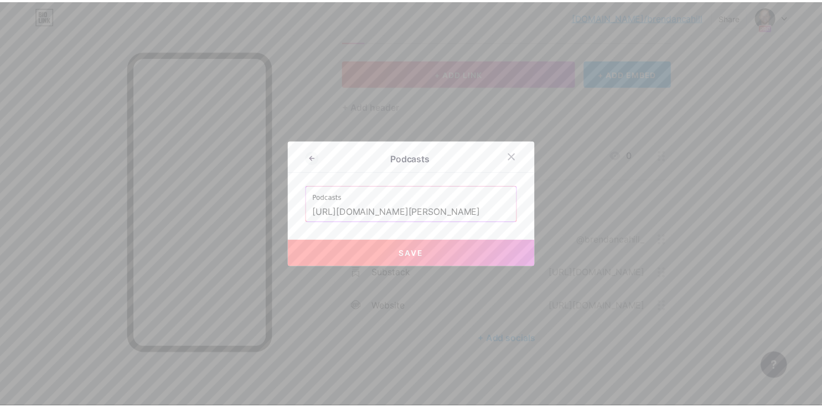
scroll to position [0, 0]
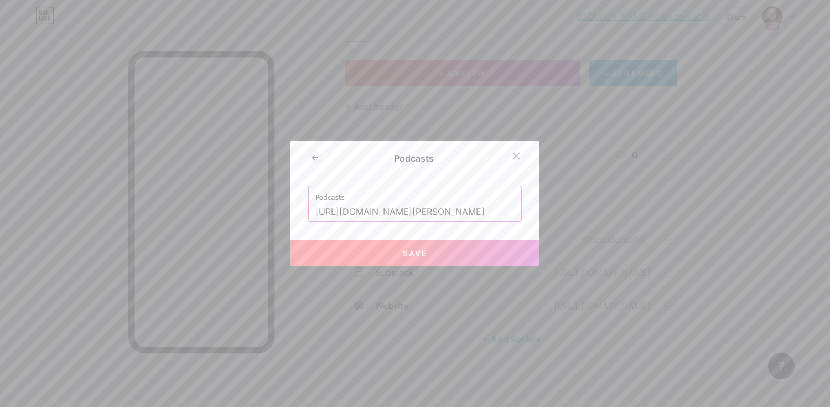
click at [403, 257] on span "Save" at bounding box center [415, 252] width 25 height 9
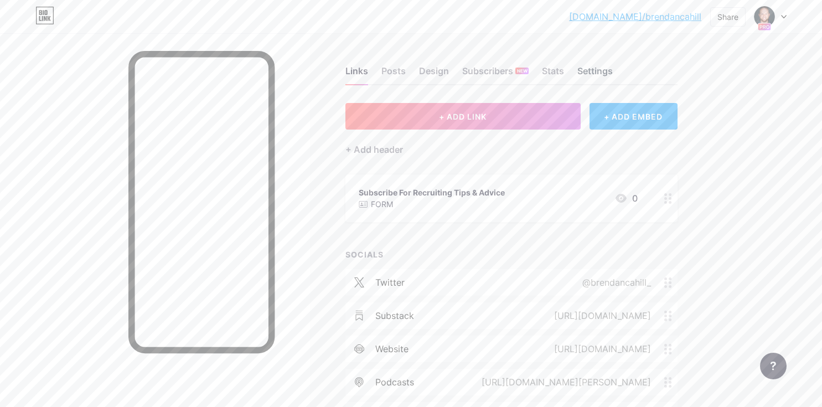
click at [588, 72] on div "Settings" at bounding box center [594, 74] width 35 height 20
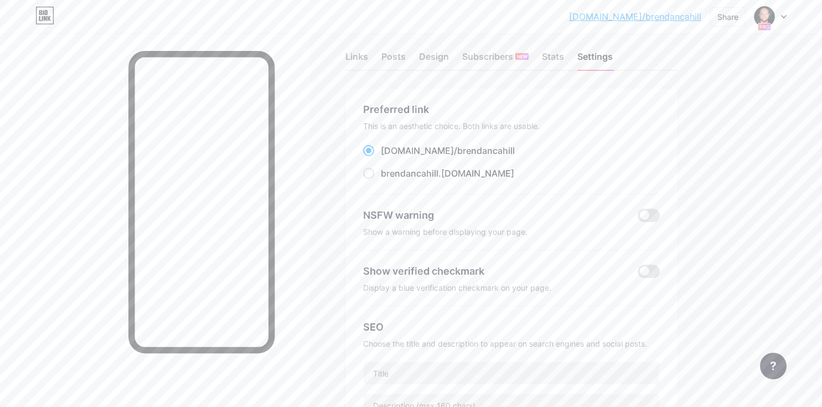
scroll to position [15, 0]
click at [645, 268] on span at bounding box center [649, 269] width 22 height 13
click at [638, 273] on input "checkbox" at bounding box center [638, 273] width 0 height 0
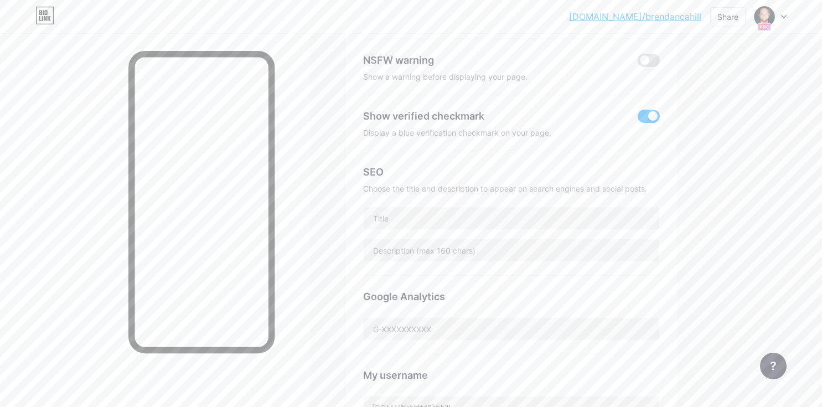
scroll to position [0, 0]
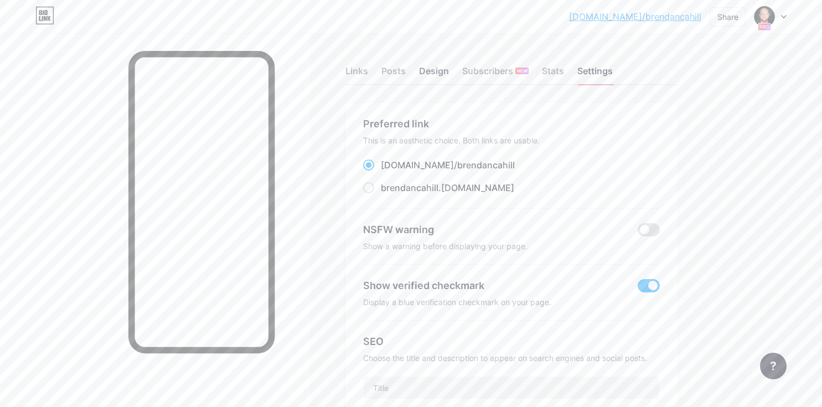
click at [443, 77] on div "Design" at bounding box center [434, 74] width 30 height 20
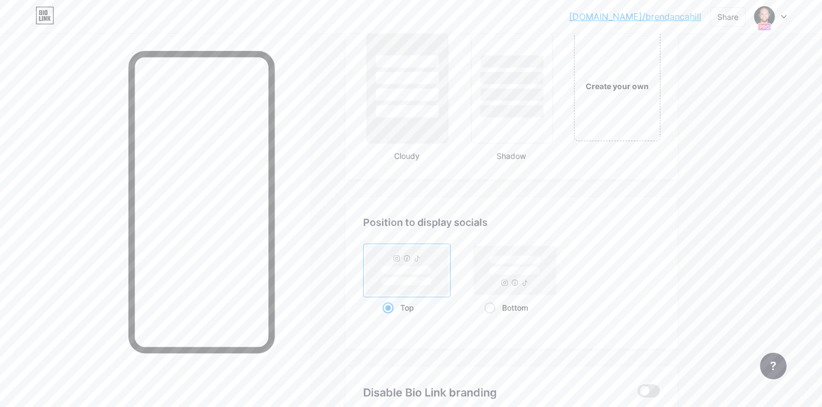
scroll to position [1473, 0]
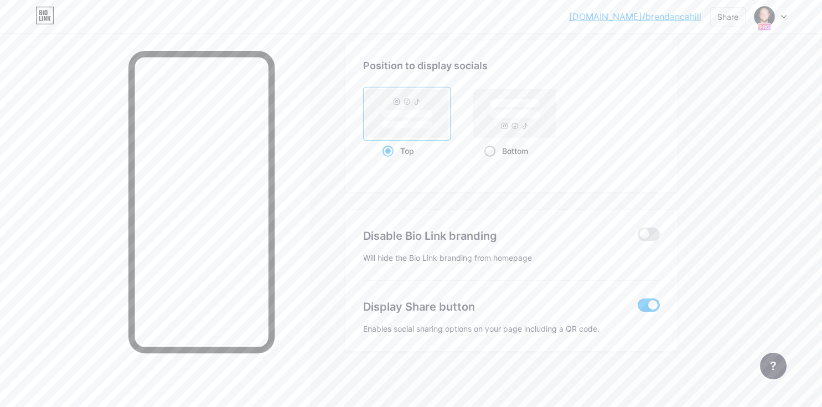
click at [489, 155] on span at bounding box center [489, 151] width 11 height 11
click at [489, 161] on input "Bottom" at bounding box center [487, 164] width 7 height 7
radio input "true"
click at [649, 231] on span at bounding box center [649, 233] width 22 height 13
click at [638, 237] on input "checkbox" at bounding box center [638, 237] width 0 height 0
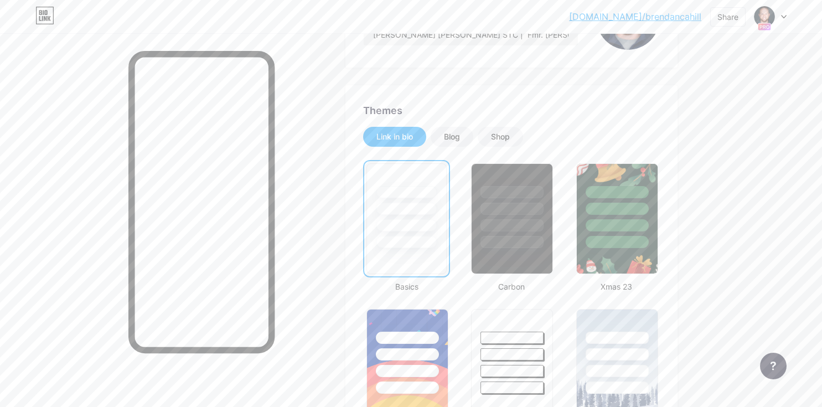
scroll to position [0, 0]
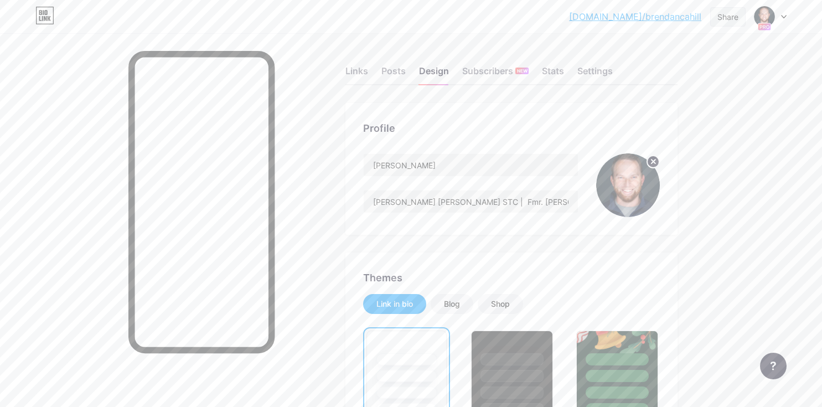
click at [726, 22] on div "Share" at bounding box center [727, 17] width 21 height 12
click at [675, 58] on div "Copy link" at bounding box center [662, 57] width 165 height 27
click at [489, 75] on div "Subscribers NEW" at bounding box center [495, 74] width 66 height 20
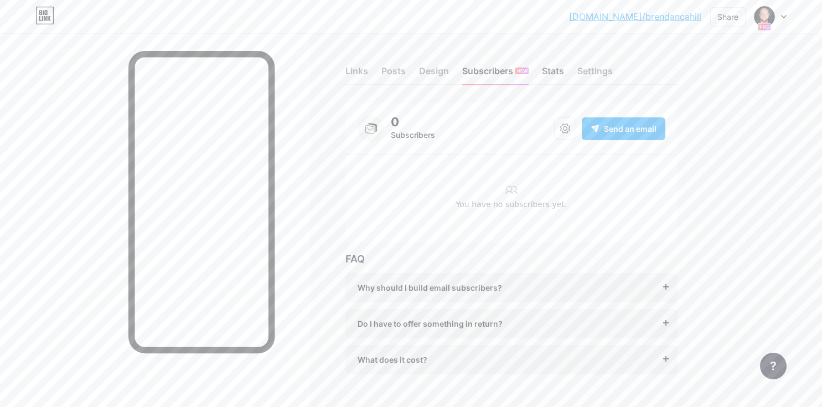
click at [558, 74] on div "Stats" at bounding box center [553, 74] width 22 height 20
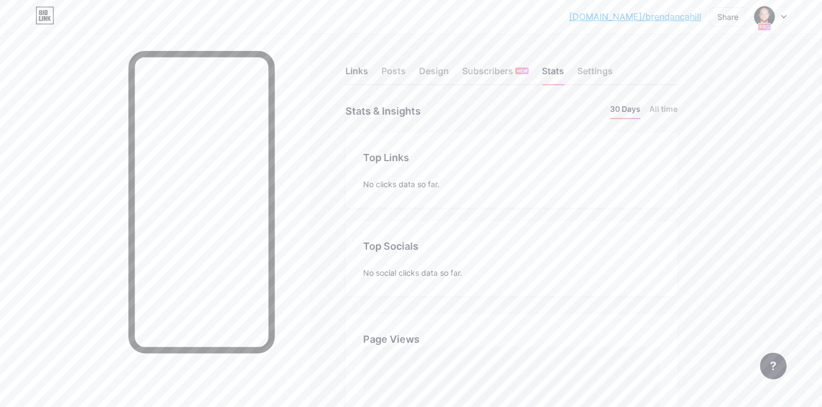
click at [350, 71] on div "Links" at bounding box center [356, 74] width 23 height 20
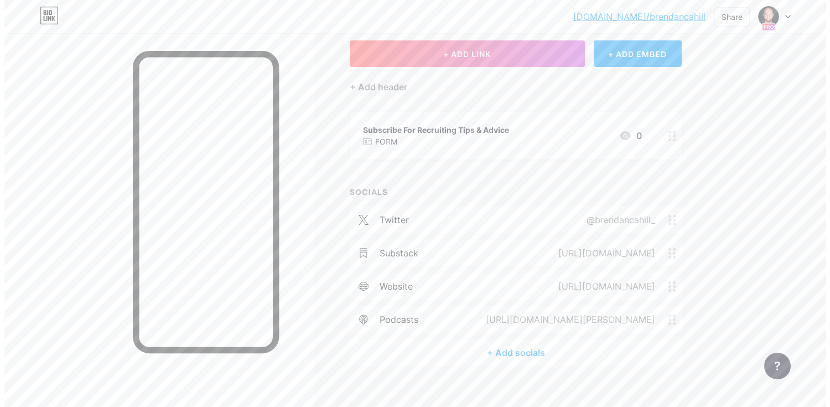
scroll to position [76, 0]
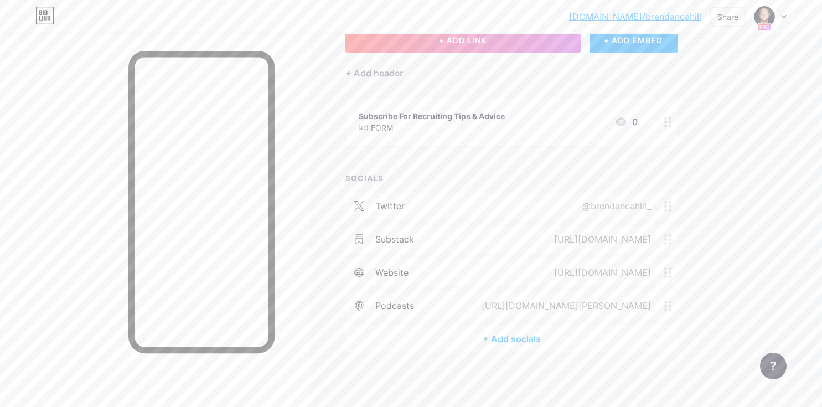
click at [672, 125] on div at bounding box center [668, 122] width 19 height 48
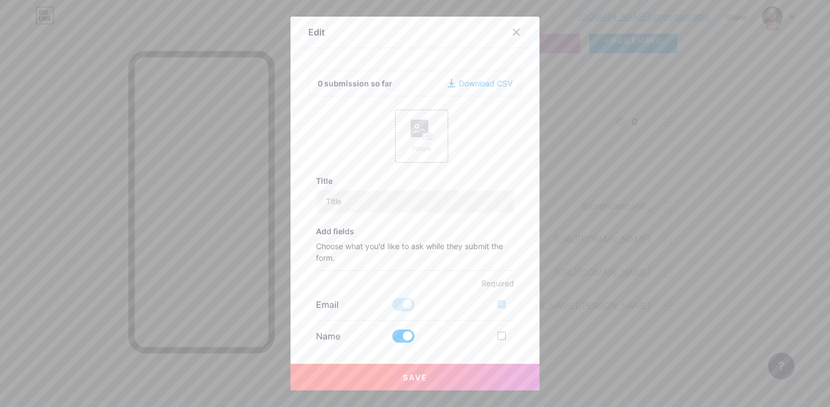
type input "Subscribe For Recruiting Tips & Advice"
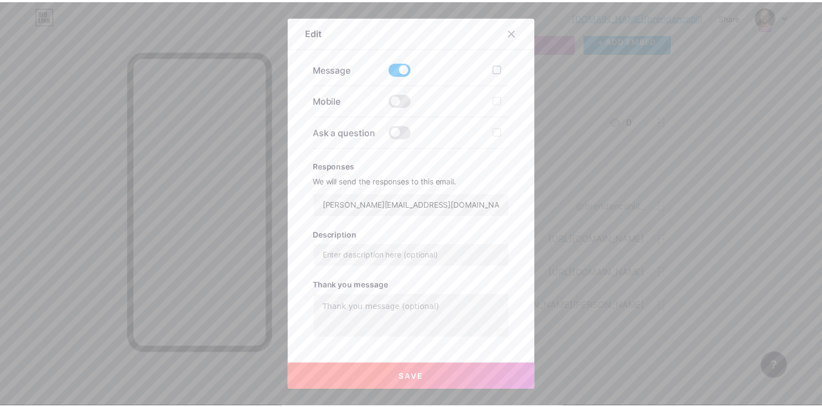
scroll to position [353, 0]
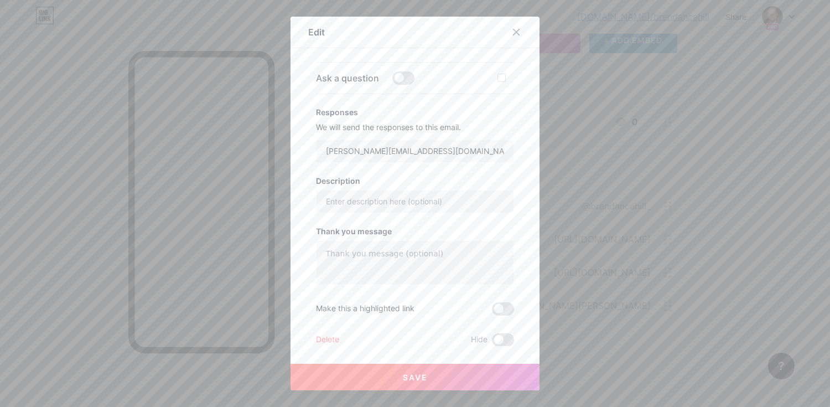
click at [318, 337] on div "Delete" at bounding box center [327, 339] width 23 height 13
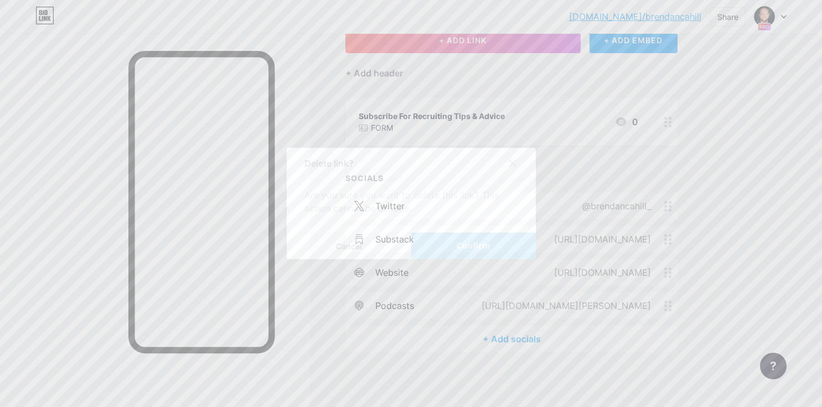
click at [447, 239] on button "Confirm" at bounding box center [473, 245] width 125 height 27
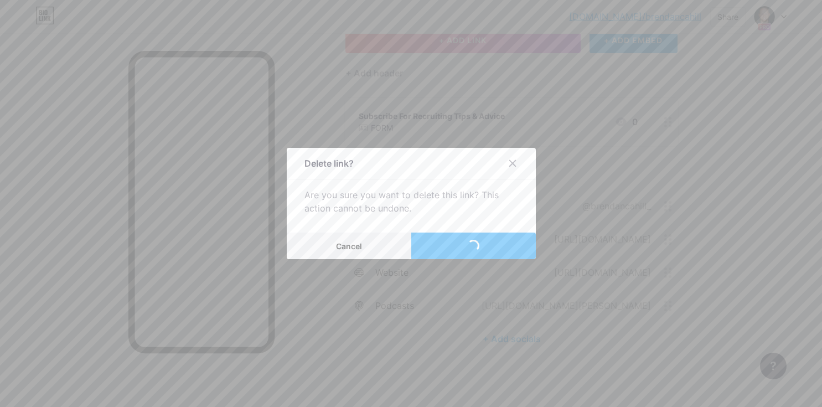
scroll to position [11, 0]
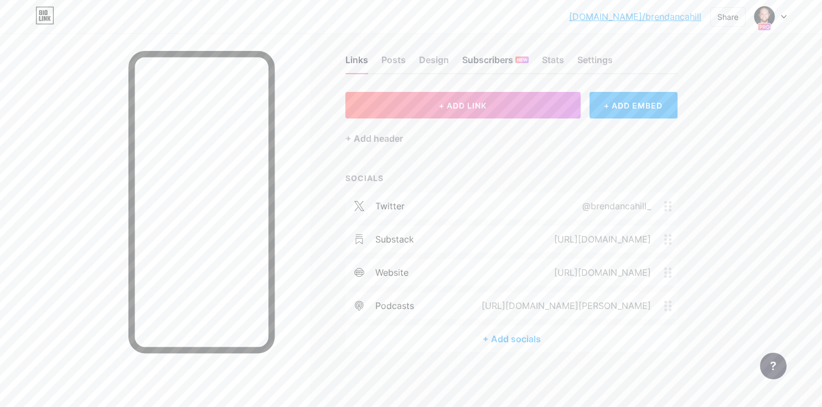
click at [500, 62] on div "Subscribers NEW" at bounding box center [495, 63] width 66 height 20
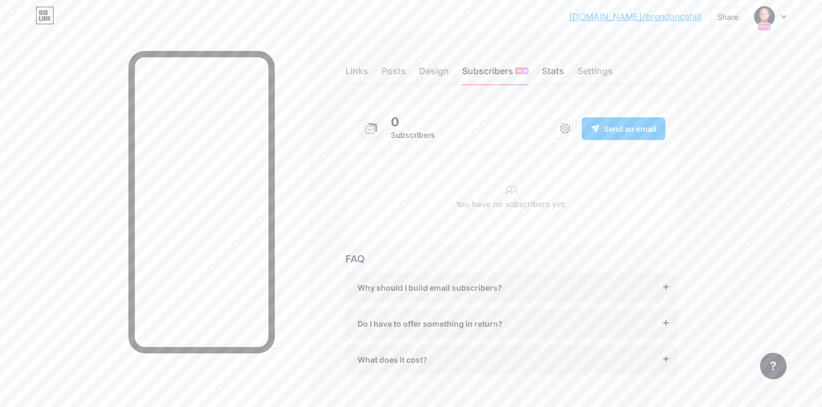
click at [546, 72] on div "Stats" at bounding box center [553, 74] width 22 height 20
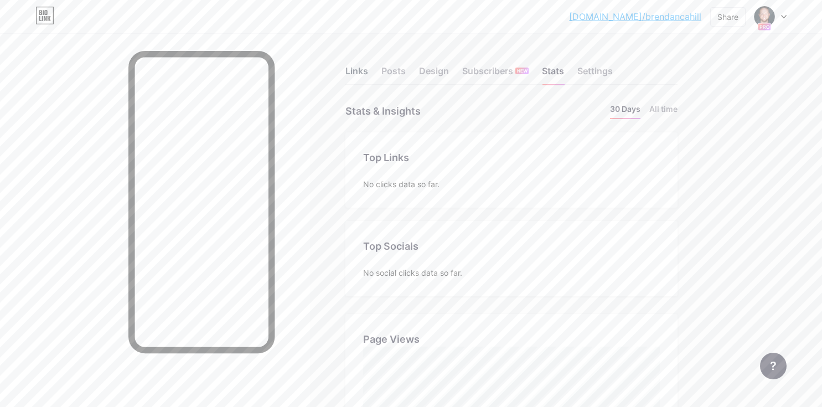
click at [357, 74] on div "Links" at bounding box center [356, 74] width 23 height 20
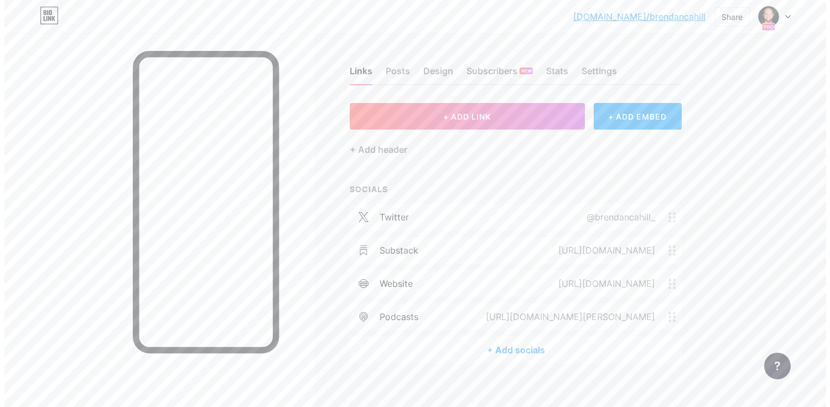
scroll to position [11, 0]
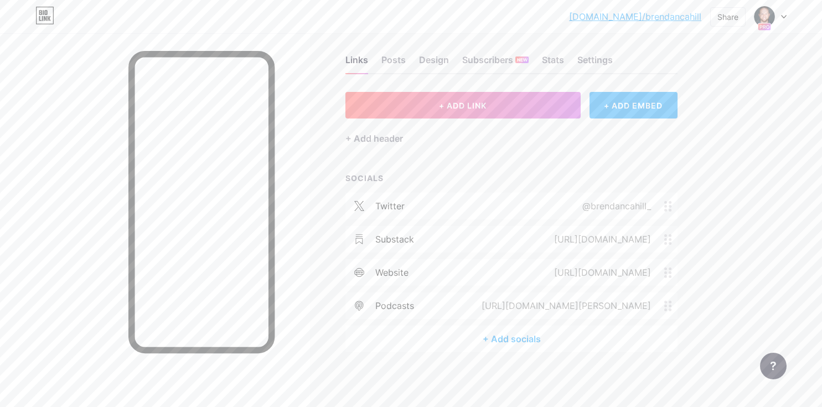
click at [608, 106] on div "+ ADD EMBED" at bounding box center [633, 105] width 88 height 27
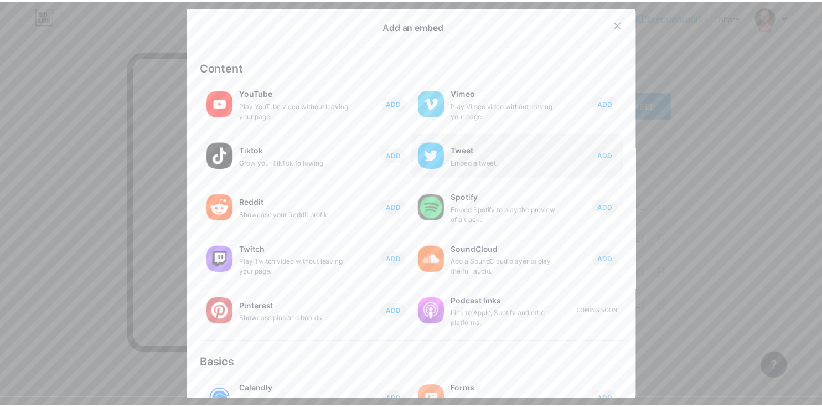
scroll to position [0, 0]
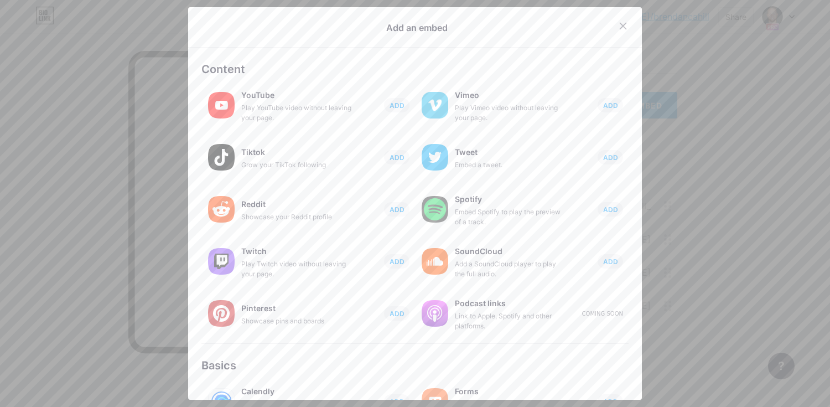
click at [701, 146] on div at bounding box center [415, 203] width 830 height 407
